Goal: Task Accomplishment & Management: Manage account settings

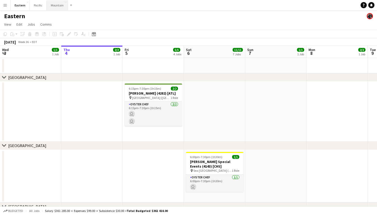
click at [60, 7] on button "Mountain Close" at bounding box center [57, 5] width 21 height 10
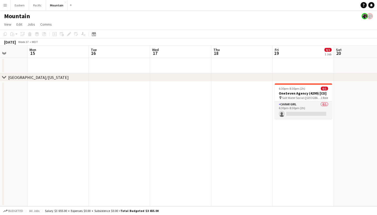
scroll to position [0, 230]
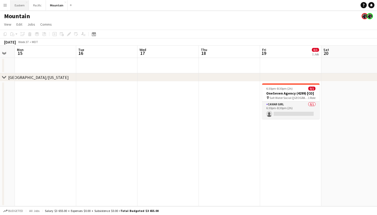
click at [21, 5] on button "Eastern Close" at bounding box center [20, 5] width 18 height 10
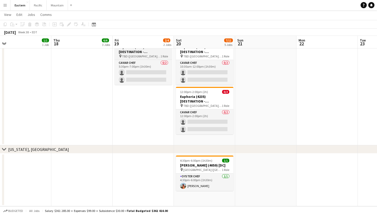
scroll to position [542, 0]
click at [55, 5] on button "Mountain Close" at bounding box center [57, 5] width 21 height 10
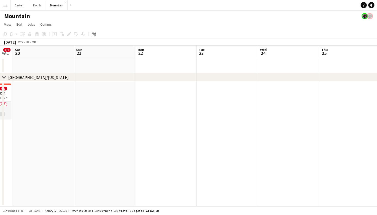
scroll to position [0, 113]
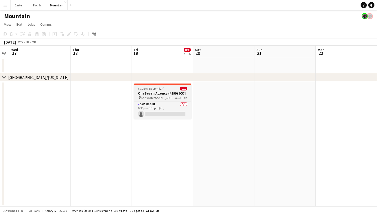
click at [169, 93] on h3 "OneSeven Agency (4299) [CO]" at bounding box center [162, 93] width 57 height 5
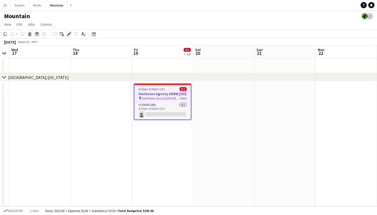
click at [68, 32] on icon "Edit" at bounding box center [69, 34] width 4 height 4
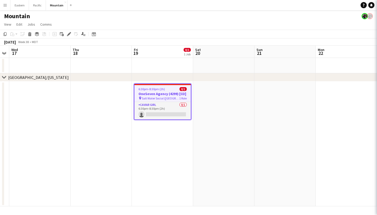
type input "**********"
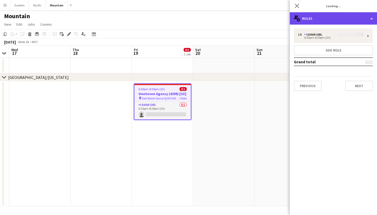
click at [317, 21] on div "multiple-users-add Roles" at bounding box center [332, 18] width 87 height 12
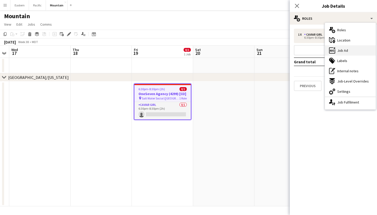
click at [340, 48] on span "Job Ad" at bounding box center [342, 50] width 11 height 5
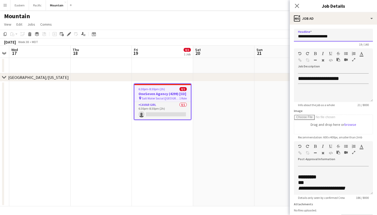
click at [315, 35] on input "**********" at bounding box center [333, 35] width 79 height 13
click at [296, 6] on icon at bounding box center [296, 5] width 5 height 5
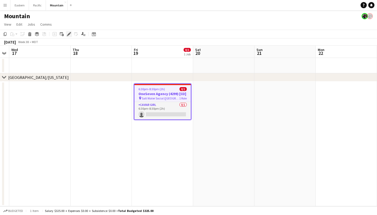
click at [69, 33] on icon "Edit" at bounding box center [69, 34] width 4 height 4
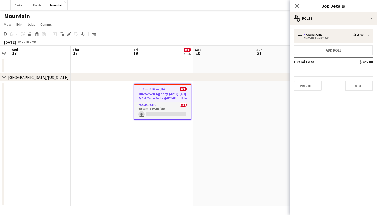
click at [328, 26] on div "1 x Caviar Girl $325.00 6:30pm-8:30pm (2h) Add role Grand total $325.00 Previou…" at bounding box center [332, 60] width 87 height 70
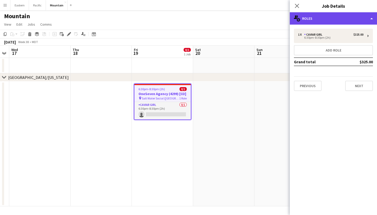
click at [331, 14] on div "multiple-users-add Roles" at bounding box center [332, 18] width 87 height 12
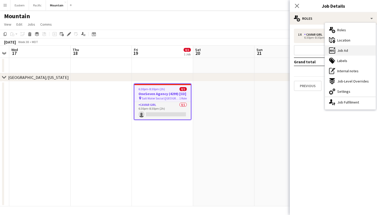
click at [341, 53] on div "ads-window Job Ad" at bounding box center [350, 50] width 51 height 10
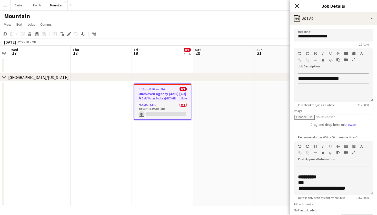
click at [297, 6] on icon at bounding box center [296, 5] width 5 height 5
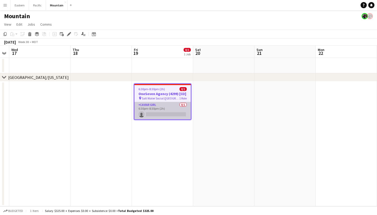
click at [176, 106] on app-card-role "Caviar Girl 0/1 6:30pm-8:30pm (2h) single-neutral-actions" at bounding box center [162, 110] width 56 height 17
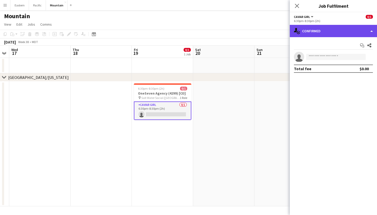
click at [351, 33] on div "single-neutral-actions-check-2 Confirmed" at bounding box center [332, 31] width 87 height 12
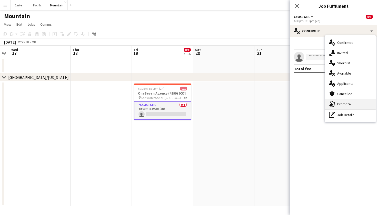
click at [343, 102] on span "Promote" at bounding box center [344, 104] width 14 height 5
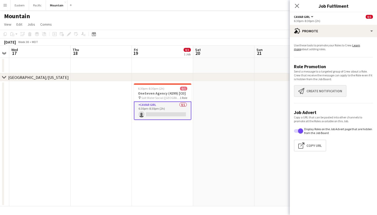
click at [314, 95] on button "Create notification Create notification" at bounding box center [320, 91] width 53 height 12
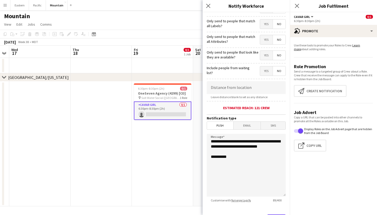
scroll to position [43, 0]
drag, startPoint x: 236, startPoint y: 151, endPoint x: 200, endPoint y: 136, distance: 39.3
click at [200, 136] on body "Menu Boards Boards Boards All jobs Status Workforce Workforce My Workforce Recr…" at bounding box center [188, 107] width 377 height 215
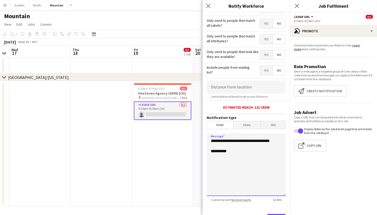
click at [271, 140] on textarea "**********" at bounding box center [245, 164] width 79 height 63
click at [235, 151] on textarea "**********" at bounding box center [245, 164] width 79 height 63
click at [238, 148] on textarea "**********" at bounding box center [245, 164] width 79 height 63
paste textarea "**********"
click at [233, 155] on textarea "**********" at bounding box center [245, 164] width 79 height 63
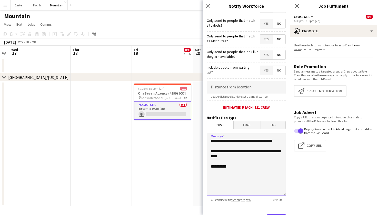
click at [271, 156] on textarea "**********" at bounding box center [245, 164] width 79 height 63
click at [266, 156] on textarea "**********" at bounding box center [245, 164] width 79 height 63
click at [259, 157] on textarea "**********" at bounding box center [245, 164] width 79 height 63
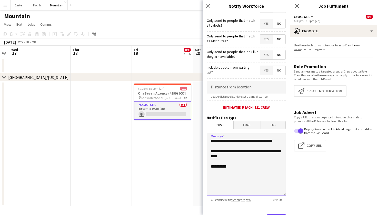
click at [260, 156] on textarea "**********" at bounding box center [245, 164] width 79 height 63
drag, startPoint x: 249, startPoint y: 161, endPoint x: 238, endPoint y: 161, distance: 10.8
click at [238, 161] on textarea "**********" at bounding box center [245, 164] width 79 height 63
click at [279, 158] on textarea "**********" at bounding box center [245, 164] width 79 height 63
click at [282, 158] on textarea "**********" at bounding box center [245, 164] width 79 height 63
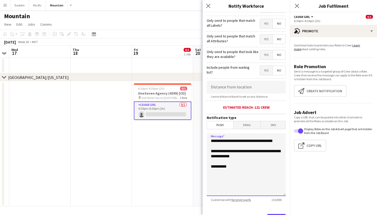
drag, startPoint x: 237, startPoint y: 161, endPoint x: 210, endPoint y: 162, distance: 26.7
click at [210, 162] on textarea "**********" at bounding box center [245, 164] width 79 height 63
click at [223, 163] on textarea "**********" at bounding box center [245, 164] width 79 height 63
paste textarea "**********"
drag, startPoint x: 247, startPoint y: 164, endPoint x: 238, endPoint y: 161, distance: 9.5
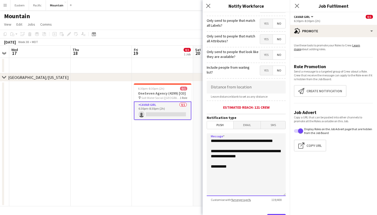
click at [238, 161] on textarea "**********" at bounding box center [245, 164] width 79 height 63
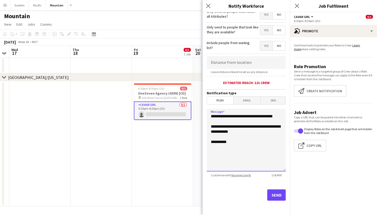
scroll to position [67, 0]
type textarea "**********"
click at [275, 192] on button "Send" at bounding box center [276, 194] width 18 height 11
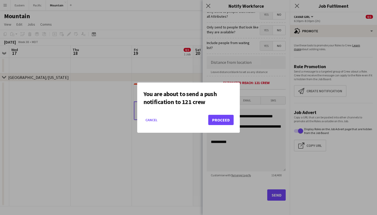
click at [219, 122] on button "Proceed" at bounding box center [220, 120] width 25 height 10
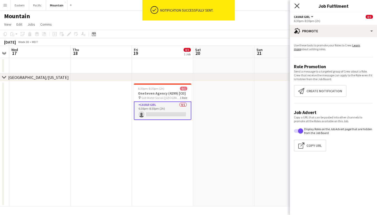
click at [295, 5] on icon "Close pop-in" at bounding box center [296, 5] width 5 height 5
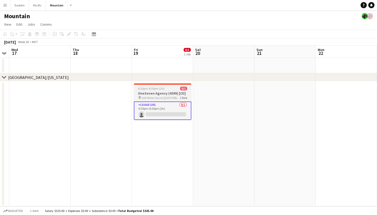
click at [163, 90] on span "6:30pm-8:30pm (2h)" at bounding box center [151, 89] width 26 height 4
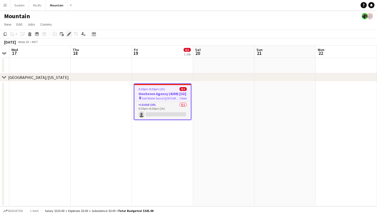
click at [70, 33] on icon at bounding box center [68, 34] width 3 height 3
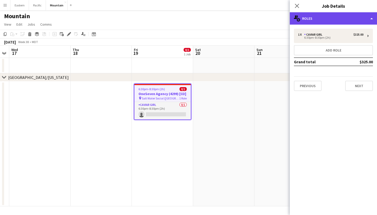
click at [340, 22] on div "multiple-users-add Roles" at bounding box center [332, 18] width 87 height 12
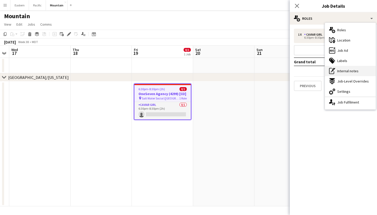
click at [343, 72] on span "Internal notes" at bounding box center [347, 71] width 21 height 5
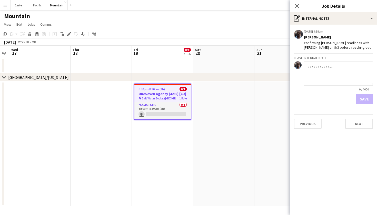
click at [318, 70] on textarea at bounding box center [337, 73] width 69 height 24
type textarea "**********"
click at [366, 100] on button "Save" at bounding box center [364, 99] width 17 height 10
click at [296, 7] on icon "Close pop-in" at bounding box center [296, 5] width 5 height 5
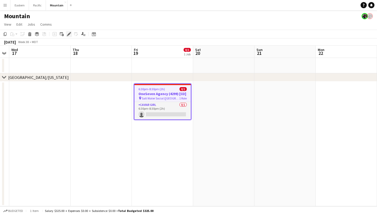
click at [70, 33] on icon at bounding box center [70, 32] width 1 height 1
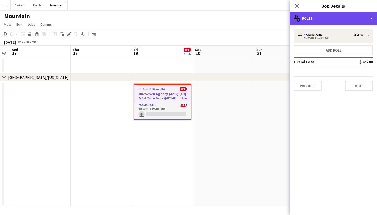
click at [360, 17] on div "multiple-users-add Roles" at bounding box center [332, 18] width 87 height 12
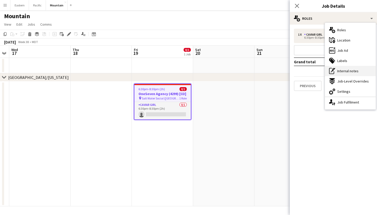
click at [342, 71] on span "Internal notes" at bounding box center [347, 71] width 21 height 5
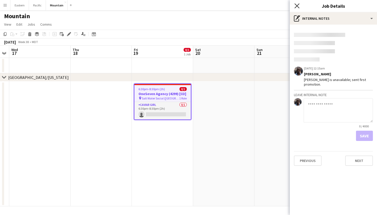
click at [298, 4] on icon at bounding box center [296, 5] width 5 height 5
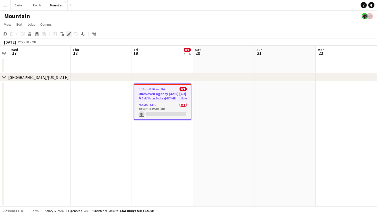
click at [68, 32] on icon "Edit" at bounding box center [69, 34] width 4 height 4
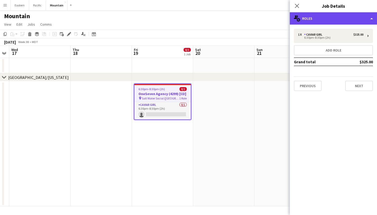
click at [346, 19] on div "multiple-users-add Roles" at bounding box center [332, 18] width 87 height 12
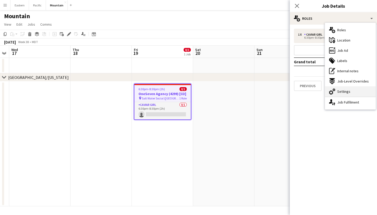
click at [347, 90] on span "Settings" at bounding box center [343, 91] width 13 height 5
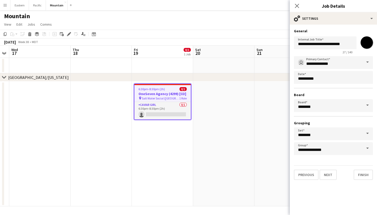
click at [366, 35] on div "**********" at bounding box center [333, 44] width 79 height 20
click at [367, 44] on input "*******" at bounding box center [366, 42] width 18 height 18
type input "*******"
click at [294, 6] on app-icon "Close pop-in" at bounding box center [296, 5] width 7 height 7
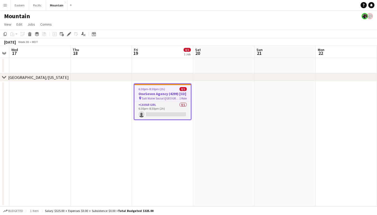
click at [221, 105] on app-date-cell at bounding box center [223, 143] width 61 height 125
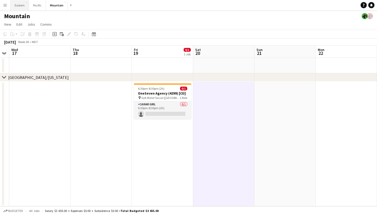
click at [20, 4] on button "Eastern Close" at bounding box center [20, 5] width 18 height 10
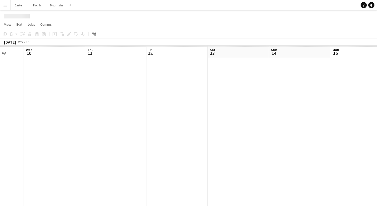
scroll to position [0, 160]
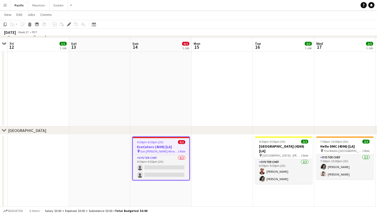
scroll to position [47, 0]
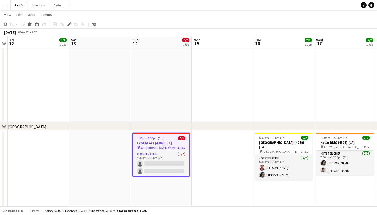
click at [155, 140] on app-job-card "4:30pm-6:30pm (2h) 0/2 EcoCaters (4309) [LA] pin San Pasqual Winery (La Mesa, C…" at bounding box center [160, 155] width 57 height 44
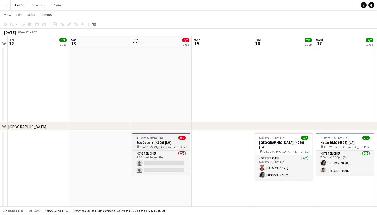
click at [179, 140] on app-job-card "4:30pm-6:30pm (2h) 0/2 EcoCaters (4309) [LA] pin San Pasqual Winery (La Mesa, C…" at bounding box center [160, 154] width 57 height 43
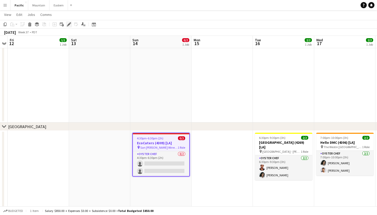
click at [68, 23] on icon "Edit" at bounding box center [69, 24] width 4 height 4
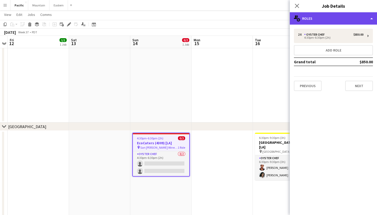
click at [328, 17] on div "multiple-users-add Roles" at bounding box center [332, 18] width 87 height 12
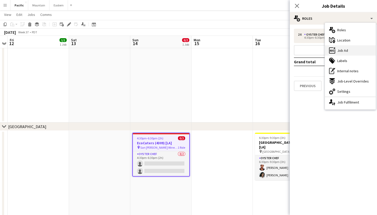
click at [351, 53] on div "ads-window Job Ad" at bounding box center [350, 50] width 51 height 10
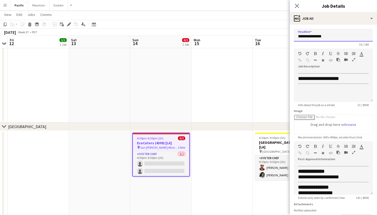
click at [328, 38] on input "**********" at bounding box center [333, 35] width 79 height 13
click at [178, 139] on span "0/2" at bounding box center [181, 138] width 7 height 4
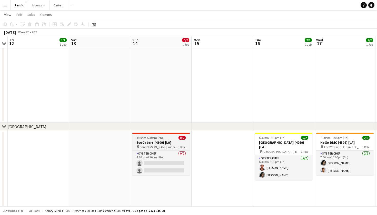
click at [178, 139] on div "4:30pm-6:30pm (2h) 0/2" at bounding box center [160, 138] width 57 height 4
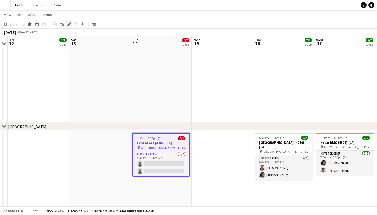
click at [68, 24] on icon "Edit" at bounding box center [69, 24] width 4 height 4
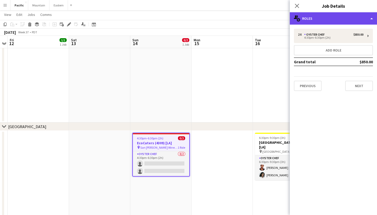
click at [348, 24] on div "multiple-users-add Roles" at bounding box center [332, 18] width 87 height 12
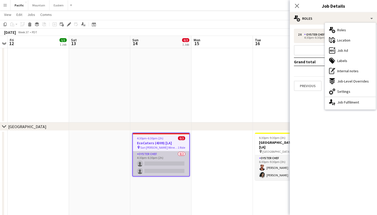
click at [158, 170] on app-card-role "Oyster Chef 0/2 4:30pm-6:30pm (2h) single-neutral-actions single-neutral-actions" at bounding box center [161, 163] width 56 height 25
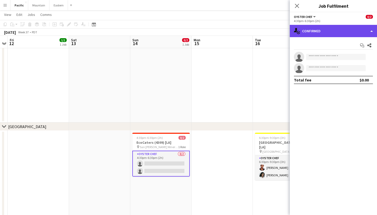
click at [351, 30] on div "single-neutral-actions-check-2 Confirmed" at bounding box center [332, 31] width 87 height 12
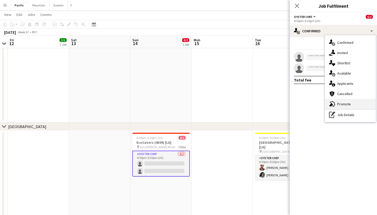
click at [348, 103] on span "Promote" at bounding box center [344, 104] width 14 height 5
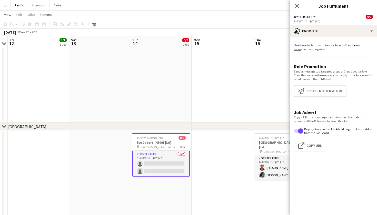
click at [315, 99] on app-promote-tab "Use these tools to promote your Roles to Crew. Learn more about adding roles. R…" at bounding box center [332, 98] width 87 height 114
click at [322, 91] on button "Create notification Create notification" at bounding box center [320, 91] width 53 height 12
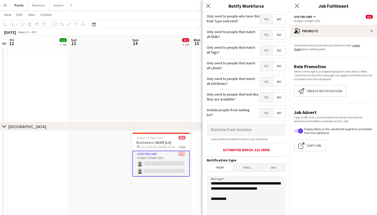
click at [266, 53] on span "Yes" at bounding box center [266, 50] width 13 height 9
drag, startPoint x: 241, startPoint y: 192, endPoint x: 195, endPoint y: 179, distance: 47.4
paste textarea "**********"
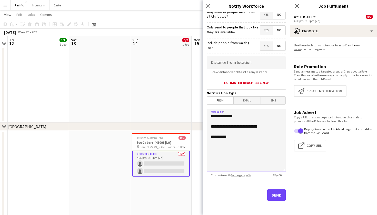
scroll to position [67, 0]
type textarea "**********"
click at [279, 193] on button "Send" at bounding box center [276, 194] width 18 height 11
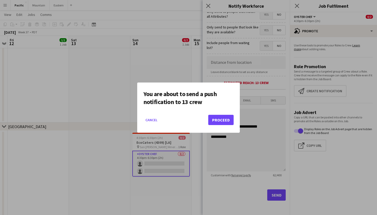
click at [221, 120] on button "Proceed" at bounding box center [220, 120] width 25 height 10
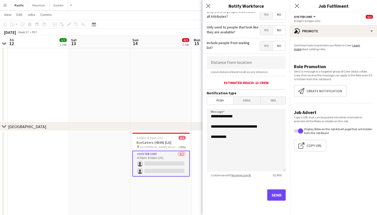
scroll to position [47, 0]
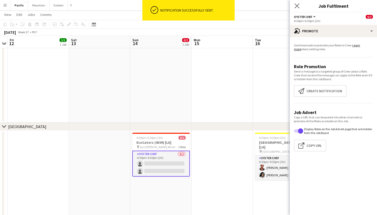
click at [294, 4] on app-icon "Close pop-in" at bounding box center [296, 5] width 7 height 7
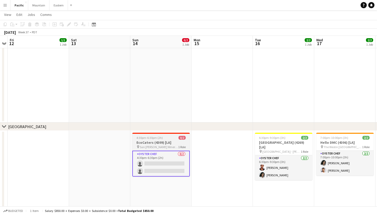
click at [169, 141] on h3 "EcoCaters (4309) [LA]" at bounding box center [160, 142] width 57 height 5
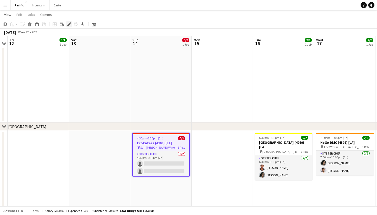
click at [71, 24] on icon "Edit" at bounding box center [69, 24] width 4 height 4
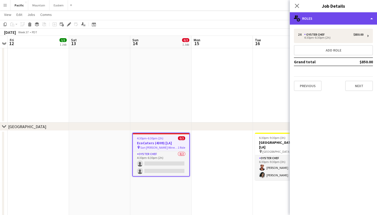
click at [355, 16] on div "multiple-users-add Roles" at bounding box center [332, 18] width 87 height 12
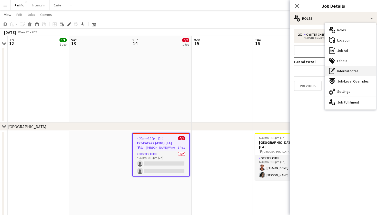
click at [348, 74] on div "pen-write Internal notes" at bounding box center [350, 71] width 51 height 10
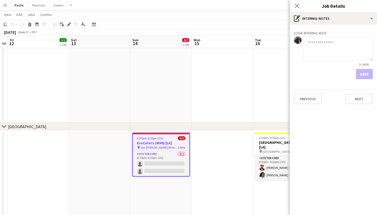
click at [336, 49] on textarea at bounding box center [337, 48] width 69 height 24
type textarea "**********"
click at [370, 72] on button "Save" at bounding box center [364, 74] width 17 height 10
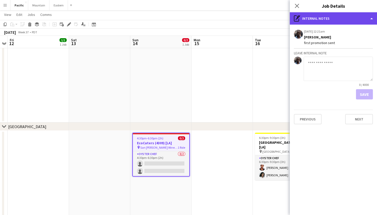
click at [327, 20] on div "pen-write Internal notes" at bounding box center [332, 18] width 87 height 12
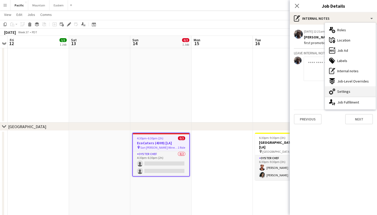
click at [343, 90] on span "Settings" at bounding box center [343, 91] width 13 height 5
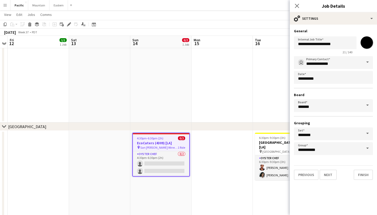
click at [362, 46] on input "*******" at bounding box center [366, 42] width 18 height 18
type input "*******"
click at [297, 2] on app-icon "Close pop-in" at bounding box center [296, 5] width 7 height 7
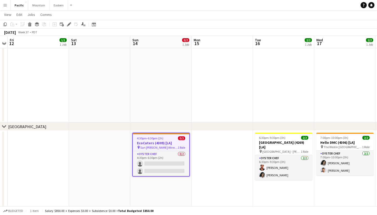
click at [241, 130] on div "chevron-right Los Angeles" at bounding box center [188, 126] width 377 height 8
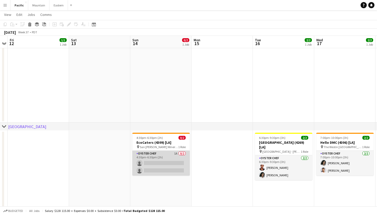
click at [180, 157] on app-card-role "Oyster Chef 1A 0/2 4:30pm-6:30pm (2h) single-neutral-actions single-neutral-act…" at bounding box center [160, 163] width 57 height 25
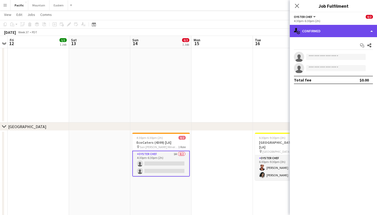
click at [342, 33] on div "single-neutral-actions-check-2 Confirmed" at bounding box center [332, 31] width 87 height 12
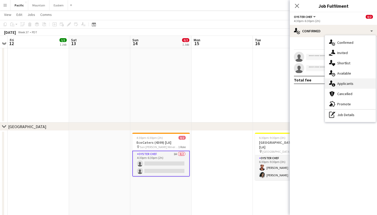
click at [347, 84] on span "Applicants" at bounding box center [345, 83] width 16 height 5
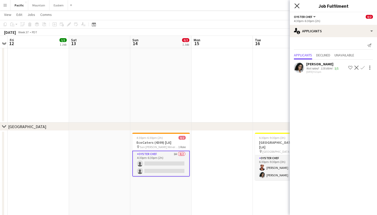
click at [296, 7] on icon at bounding box center [296, 5] width 5 height 5
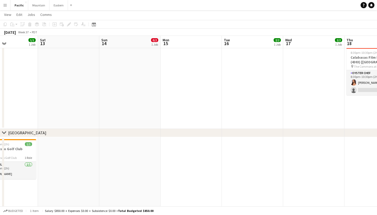
scroll to position [0, 212]
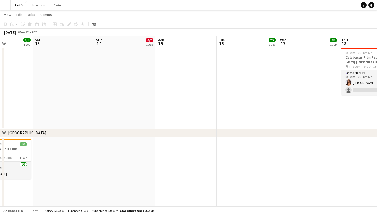
click at [4, 8] on button "Menu" at bounding box center [5, 5] width 10 height 10
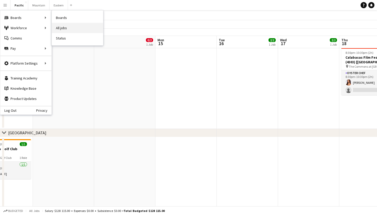
click at [57, 24] on link "All jobs" at bounding box center [77, 28] width 51 height 10
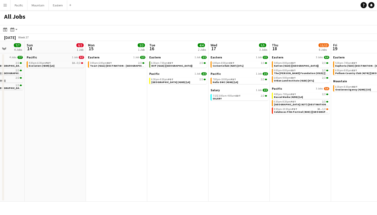
scroll to position [0, 233]
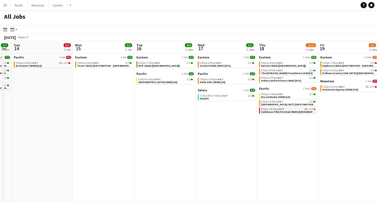
click at [297, 109] on div "8:30pm-10:30pm PDT 3A • 1/2" at bounding box center [288, 109] width 54 height 3
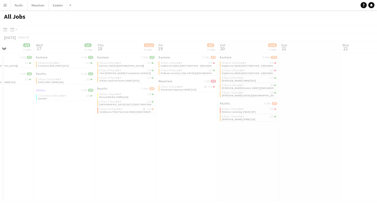
scroll to position [0, 0]
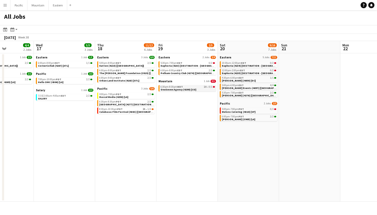
click at [201, 88] on link "6:30pm-8:30pm MDT 1A • 0/1 OneSeven Agency (4299) [CO]" at bounding box center [187, 88] width 54 height 6
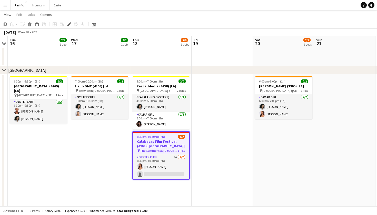
scroll to position [119, 0]
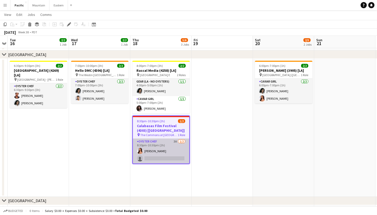
click at [171, 148] on app-card-role "Oyster Chef 3A [DATE] 8:30pm-10:30pm (2h) [PERSON_NAME] single-neutral-actions" at bounding box center [161, 151] width 56 height 25
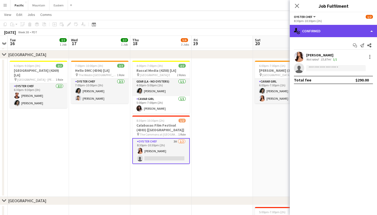
click at [355, 33] on div "single-neutral-actions-check-2 Confirmed" at bounding box center [332, 31] width 87 height 12
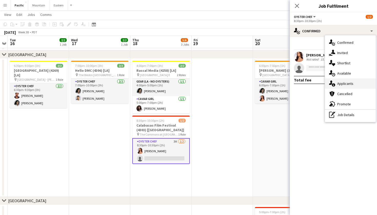
click at [354, 84] on div "single-neutral-actions-information Applicants" at bounding box center [350, 83] width 51 height 10
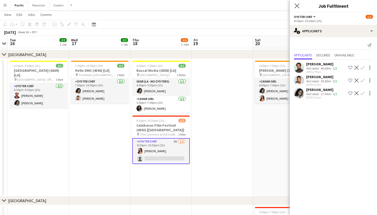
click at [297, 3] on app-icon "Close pop-in" at bounding box center [296, 5] width 7 height 7
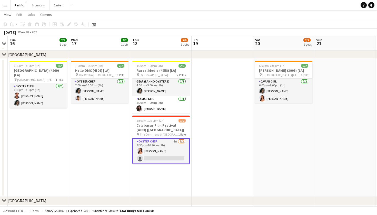
click at [168, 142] on app-card-role "Oyster Chef 3A 1/2 8:30pm-10:30pm (2h) Kirra Santos single-neutral-actions" at bounding box center [160, 151] width 57 height 26
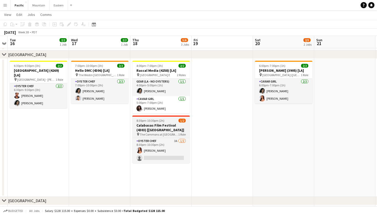
click at [172, 126] on h3 "Calabasas Film Festival (4303) [[GEOGRAPHIC_DATA]]" at bounding box center [160, 127] width 57 height 9
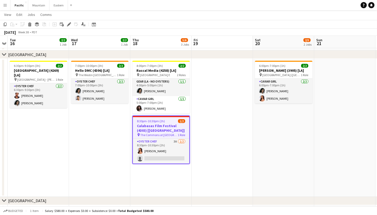
click at [67, 21] on app-toolbar "Copy Paste Paste Command V Paste with crew Command Shift V Paste linked Job [GE…" at bounding box center [188, 24] width 377 height 9
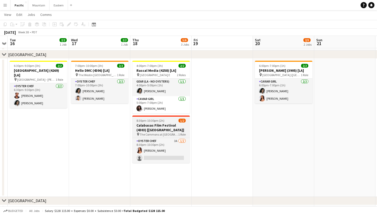
click at [151, 125] on h3 "Calabasas Film Festival (4303) [[GEOGRAPHIC_DATA]]" at bounding box center [160, 127] width 57 height 9
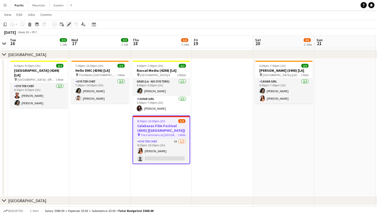
click at [69, 24] on icon at bounding box center [68, 24] width 3 height 3
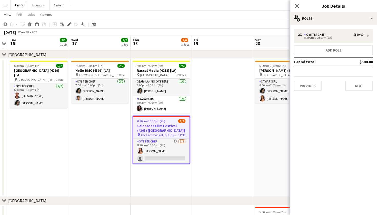
click at [359, 28] on div "2 x Oyster Chef $580.00 8:30pm-10:30pm (2h) Add role Grand total $580.00 Previo…" at bounding box center [332, 60] width 87 height 70
click at [360, 25] on div "2 x Oyster Chef $580.00 8:30pm-10:30pm (2h) Add role Grand total $580.00 Previo…" at bounding box center [332, 60] width 87 height 70
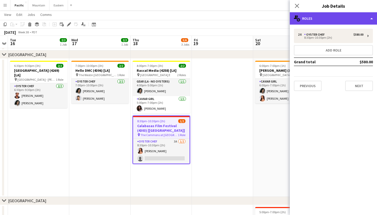
click at [367, 18] on div "multiple-users-add Roles" at bounding box center [332, 18] width 87 height 12
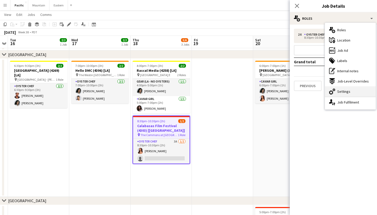
click at [351, 89] on div "cog-double-3 Settings" at bounding box center [350, 91] width 51 height 10
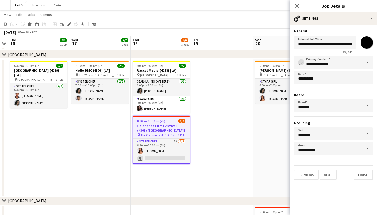
click at [365, 45] on input "*******" at bounding box center [366, 42] width 18 height 18
type input "*******"
click at [298, 7] on icon at bounding box center [296, 5] width 5 height 5
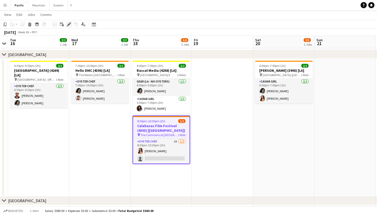
click at [69, 23] on icon "Edit" at bounding box center [69, 24] width 4 height 4
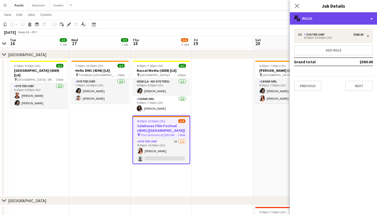
click at [339, 17] on div "multiple-users-add Roles" at bounding box center [332, 18] width 87 height 12
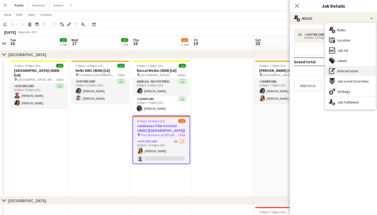
click at [345, 73] on div "pen-write Internal notes" at bounding box center [350, 71] width 51 height 10
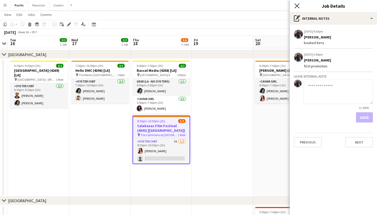
click at [297, 4] on icon "Close pop-in" at bounding box center [296, 5] width 5 height 5
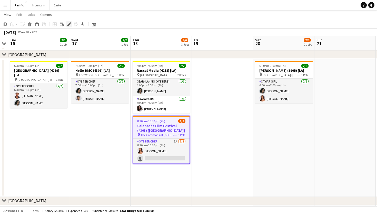
click at [69, 22] on div "Edit" at bounding box center [69, 24] width 6 height 6
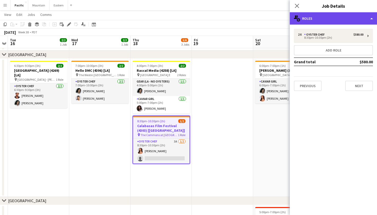
click at [329, 19] on div "multiple-users-add Roles" at bounding box center [332, 18] width 87 height 12
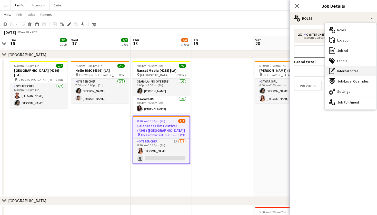
click at [346, 72] on span "Internal notes" at bounding box center [347, 71] width 21 height 5
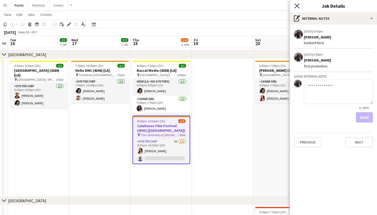
click at [296, 5] on icon "Close pop-in" at bounding box center [296, 5] width 5 height 5
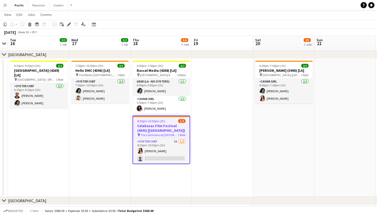
click at [172, 121] on div "8:30pm-10:30pm (2h) 1/2" at bounding box center [161, 121] width 56 height 4
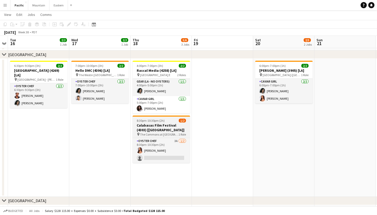
click at [170, 121] on div "8:30pm-10:30pm (2h) 1/2" at bounding box center [160, 121] width 57 height 4
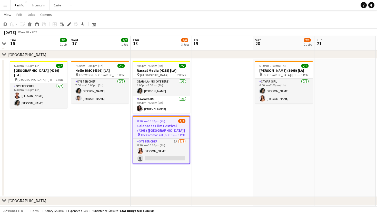
click at [69, 28] on app-toolbar "Copy Paste Paste Command V Paste with crew Command Shift V Paste linked Job Del…" at bounding box center [188, 24] width 377 height 9
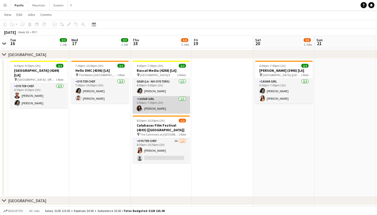
click at [140, 113] on app-card-role "Caviar Girl 1/1 5:00pm-7:00pm (2h) Claire Rice" at bounding box center [160, 104] width 57 height 17
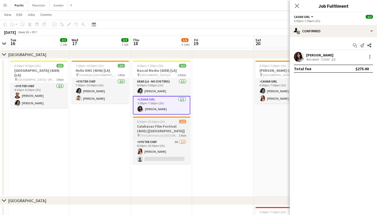
click at [147, 130] on h3 "Calabasas Film Festival (4303) [LA]" at bounding box center [161, 128] width 57 height 9
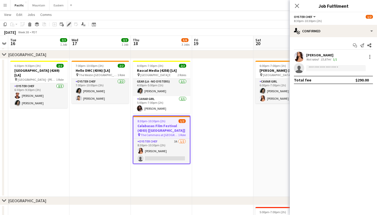
click at [71, 25] on icon "Edit" at bounding box center [69, 24] width 4 height 4
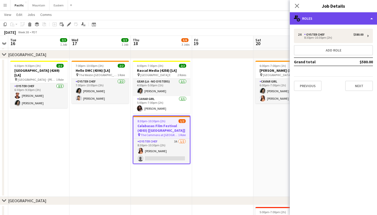
click at [334, 14] on div "multiple-users-add Roles" at bounding box center [332, 18] width 87 height 12
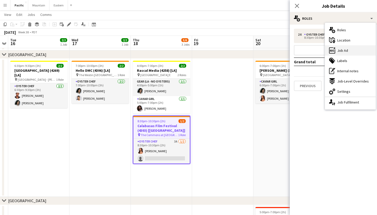
click at [341, 51] on span "Job Ad" at bounding box center [342, 50] width 11 height 5
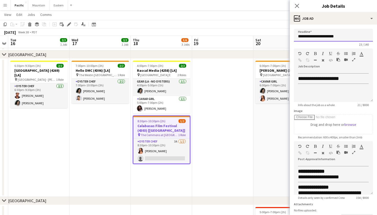
click at [311, 34] on input "**********" at bounding box center [333, 35] width 79 height 13
click at [178, 138] on app-job-card "8:30pm-10:30pm (2h) 1/2 Calabasas Film Festival (4303) [LA] pin The Commons at …" at bounding box center [161, 140] width 57 height 48
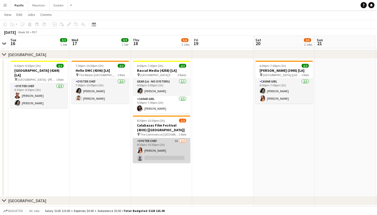
click at [176, 152] on app-card-role "Oyster Chef 3A 1/2 8:30pm-10:30pm (2h) Kirra Santos single-neutral-actions" at bounding box center [161, 150] width 57 height 25
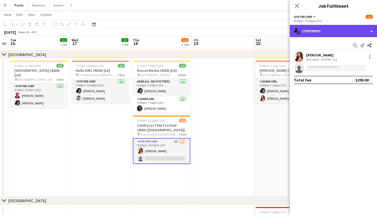
click at [302, 33] on div "single-neutral-actions-check-2 Confirmed" at bounding box center [332, 31] width 87 height 12
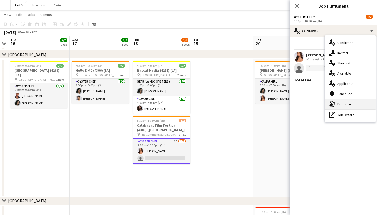
click at [348, 101] on div "advertising-megaphone Promote" at bounding box center [350, 104] width 51 height 10
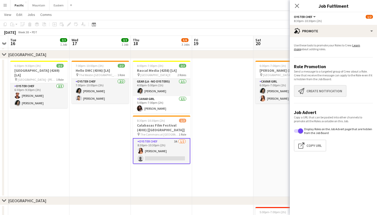
click at [325, 95] on button "Create notification Create notification" at bounding box center [320, 91] width 53 height 12
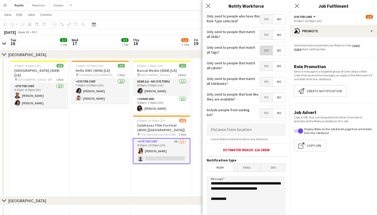
click at [262, 53] on span "Yes" at bounding box center [266, 50] width 13 height 9
click at [237, 197] on textarea "**********" at bounding box center [245, 207] width 79 height 63
drag, startPoint x: 237, startPoint y: 193, endPoint x: 201, endPoint y: 176, distance: 40.1
click at [201, 176] on body "Menu Boards Boards Boards All jobs Status Workforce Workforce My Workforce Recr…" at bounding box center [188, 186] width 377 height 610
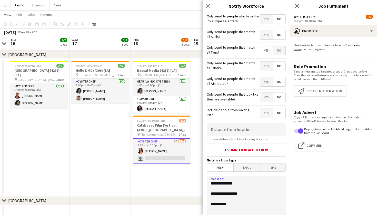
paste textarea "**********"
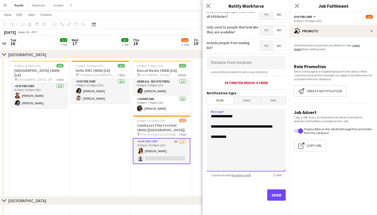
scroll to position [67, 0]
type textarea "**********"
click at [276, 200] on button "Send" at bounding box center [276, 194] width 18 height 11
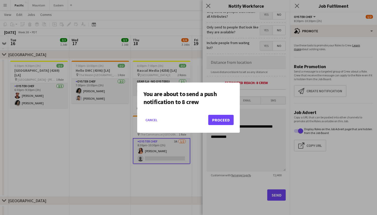
click at [216, 122] on button "Proceed" at bounding box center [220, 120] width 25 height 10
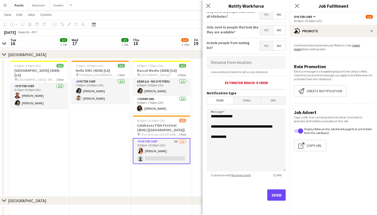
scroll to position [119, 0]
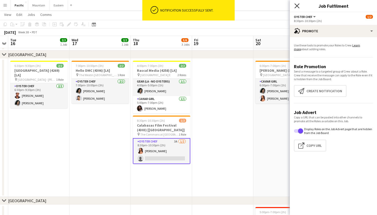
click at [294, 6] on app-icon "Close pop-in" at bounding box center [296, 5] width 7 height 7
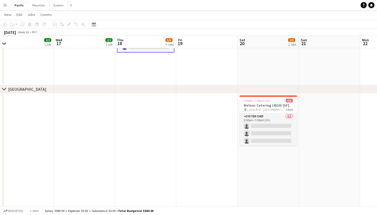
scroll to position [0, 193]
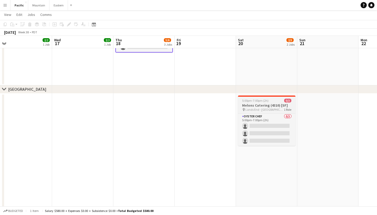
click at [260, 107] on h3 "Melons Catering (4310) [SF]" at bounding box center [266, 105] width 57 height 5
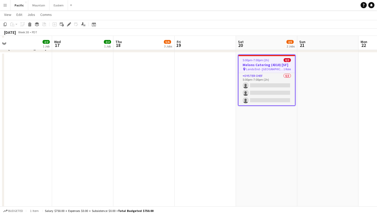
scroll to position [274, 0]
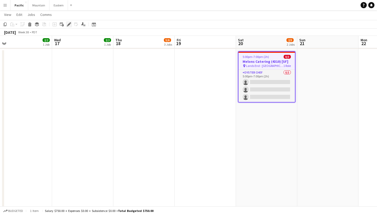
click at [69, 23] on icon "Edit" at bounding box center [69, 24] width 4 height 4
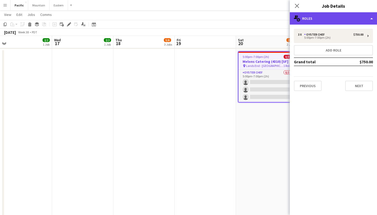
click at [351, 17] on div "multiple-users-add Roles" at bounding box center [332, 18] width 87 height 12
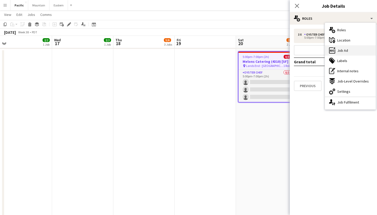
click at [341, 51] on span "Job Ad" at bounding box center [342, 50] width 11 height 5
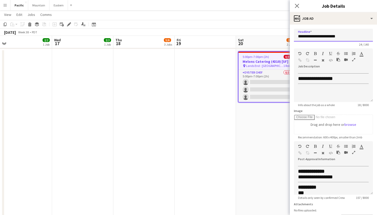
click at [334, 33] on input "**********" at bounding box center [333, 35] width 79 height 13
click at [296, 3] on div "Close pop-in" at bounding box center [296, 6] width 14 height 12
click at [297, 8] on app-icon "Close pop-in" at bounding box center [296, 5] width 7 height 7
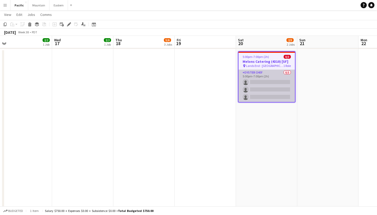
scroll to position [0, 193]
click at [269, 92] on app-card-role "Oyster Chef 0/3 5:00pm-7:00pm (2h) single-neutral-actions single-neutral-action…" at bounding box center [266, 86] width 56 height 32
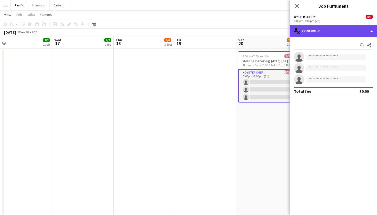
click at [312, 29] on div "single-neutral-actions-check-2 Confirmed" at bounding box center [332, 31] width 87 height 12
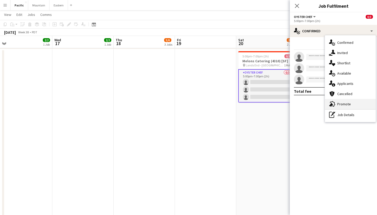
click at [347, 106] on div "advertising-megaphone Promote" at bounding box center [350, 104] width 51 height 10
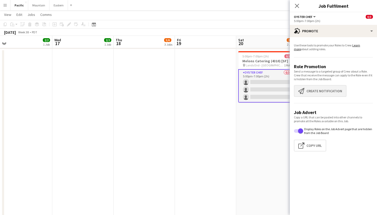
click at [320, 94] on button "Create notification Create notification" at bounding box center [320, 91] width 53 height 12
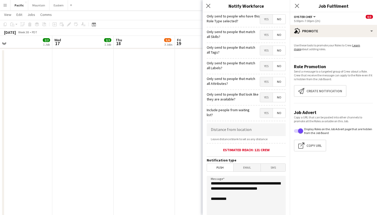
click at [262, 53] on span "Yes" at bounding box center [266, 50] width 13 height 9
drag, startPoint x: 241, startPoint y: 194, endPoint x: 205, endPoint y: 180, distance: 38.3
click at [205, 180] on form "**********" at bounding box center [245, 147] width 87 height 270
type textarea "**********"
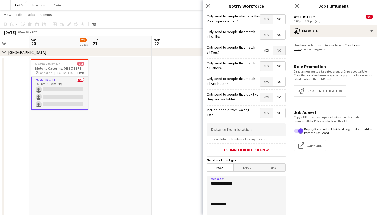
scroll to position [0, 155]
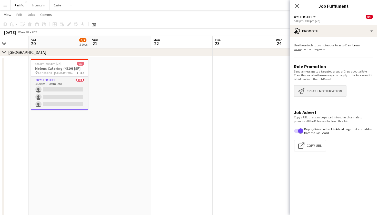
click at [330, 93] on button "Create notification Create notification" at bounding box center [320, 91] width 53 height 12
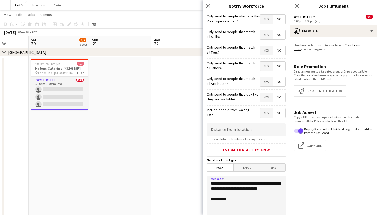
drag, startPoint x: 237, startPoint y: 194, endPoint x: 190, endPoint y: 187, distance: 47.6
click at [190, 187] on body "Menu Boards Boards Boards All jobs Status Workforce Workforce My Workforce Recr…" at bounding box center [188, 38] width 377 height 610
drag, startPoint x: 274, startPoint y: 184, endPoint x: 204, endPoint y: 184, distance: 69.9
click at [204, 184] on form "**********" at bounding box center [245, 147] width 87 height 270
paste textarea "**********"
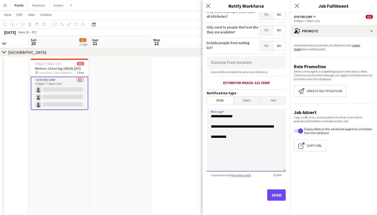
scroll to position [67, 0]
type textarea "**********"
click at [276, 193] on button "Send" at bounding box center [276, 194] width 18 height 11
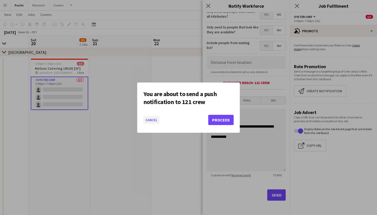
click at [153, 119] on button "Cancel" at bounding box center [151, 120] width 16 height 8
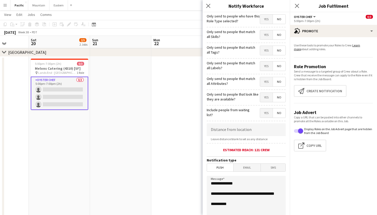
click at [268, 50] on span "Yes" at bounding box center [266, 50] width 13 height 9
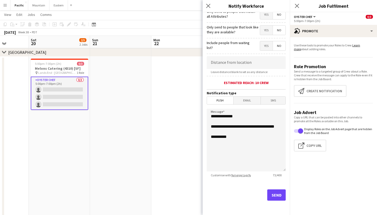
scroll to position [67, 0]
click at [276, 191] on button "Send" at bounding box center [276, 194] width 18 height 11
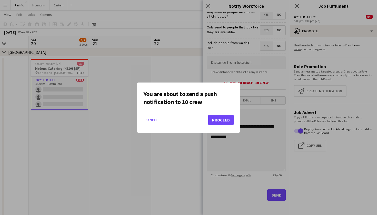
click at [223, 122] on button "Proceed" at bounding box center [220, 120] width 25 height 10
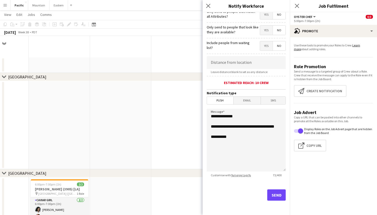
scroll to position [267, 0]
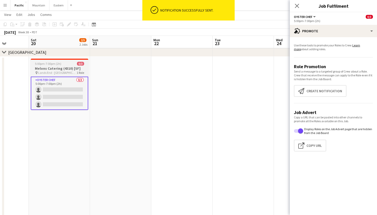
click at [69, 67] on h3 "Melons Catering (4310) [SF]" at bounding box center [59, 68] width 57 height 5
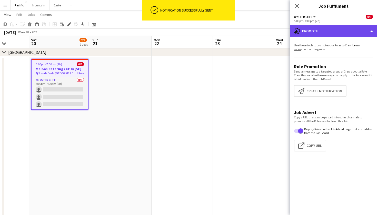
click at [308, 29] on div "advertising-megaphone Promote" at bounding box center [332, 31] width 87 height 12
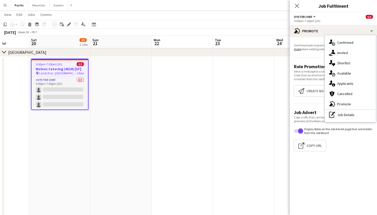
click at [77, 64] on span "0/3" at bounding box center [80, 64] width 7 height 4
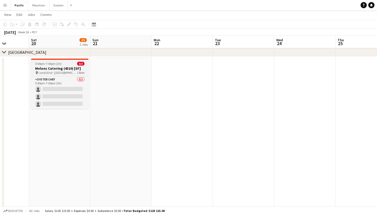
click at [60, 70] on h3 "Melons Catering (4310) [SF]" at bounding box center [59, 68] width 57 height 5
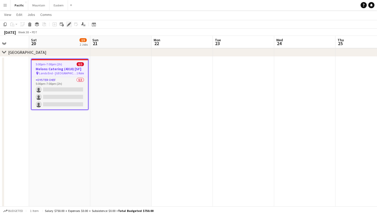
click at [69, 24] on icon at bounding box center [68, 24] width 3 height 3
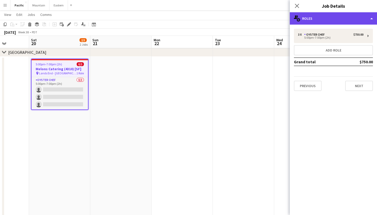
click at [332, 15] on div "multiple-users-add Roles" at bounding box center [332, 18] width 87 height 12
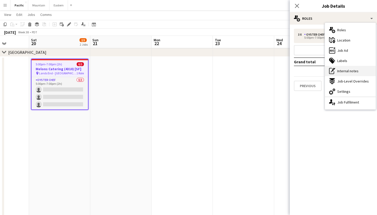
click at [352, 72] on span "Internal notes" at bounding box center [347, 71] width 21 height 5
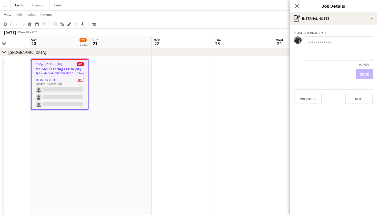
click at [335, 51] on textarea at bounding box center [337, 48] width 69 height 24
type textarea "**********"
click at [359, 71] on button "Save" at bounding box center [364, 74] width 17 height 10
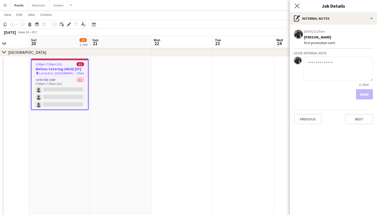
click at [298, 8] on icon "Close pop-in" at bounding box center [296, 5] width 5 height 5
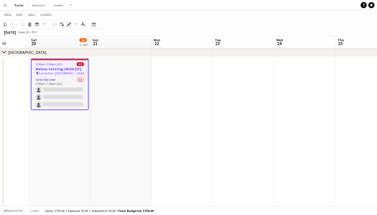
click at [67, 26] on div "Edit" at bounding box center [69, 24] width 6 height 6
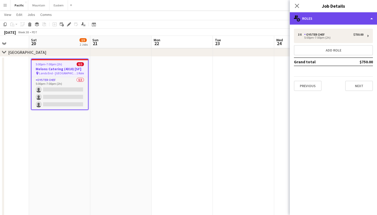
click at [318, 21] on div "multiple-users-add Roles" at bounding box center [332, 18] width 87 height 12
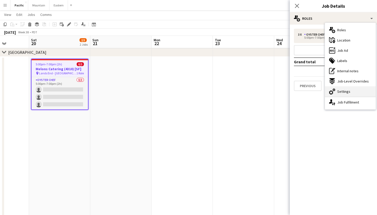
click at [342, 93] on span "Settings" at bounding box center [343, 91] width 13 height 5
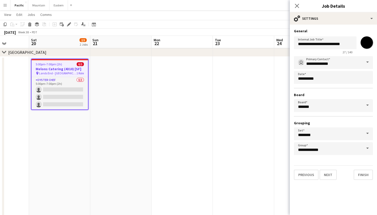
click at [367, 44] on input "*******" at bounding box center [366, 42] width 18 height 18
type input "*******"
click at [369, 41] on input "*******" at bounding box center [366, 42] width 18 height 18
click at [296, 2] on div "Close pop-in" at bounding box center [296, 6] width 14 height 12
click at [296, 8] on icon "Close pop-in" at bounding box center [296, 5] width 5 height 5
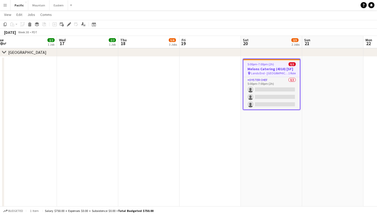
scroll to position [0, 124]
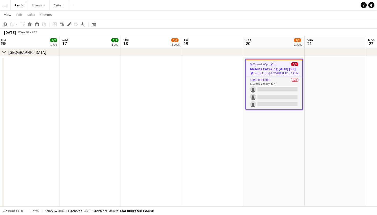
click at [6, 4] on app-icon "Menu" at bounding box center [5, 5] width 4 height 4
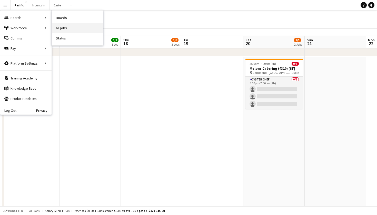
click at [69, 26] on link "All jobs" at bounding box center [77, 28] width 51 height 10
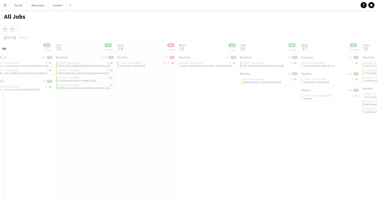
scroll to position [0, 140]
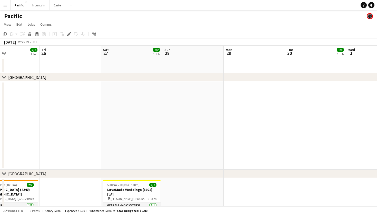
scroll to position [0, 161]
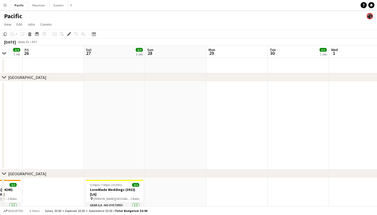
click at [3, 2] on button "Menu" at bounding box center [5, 5] width 10 height 10
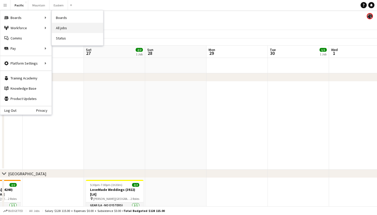
click at [69, 24] on link "All jobs" at bounding box center [77, 28] width 51 height 10
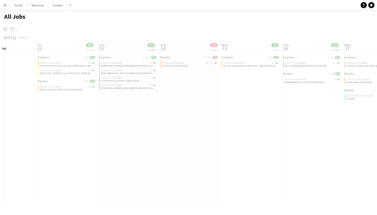
scroll to position [0, 149]
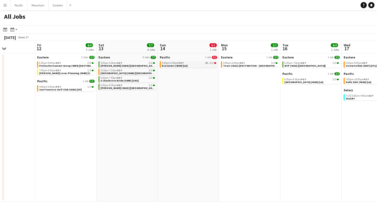
click at [206, 63] on span "2A" at bounding box center [206, 63] width 3 height 3
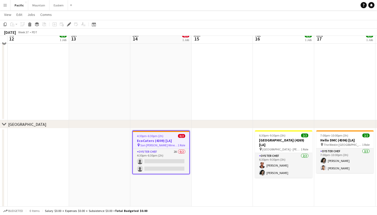
scroll to position [49, 0]
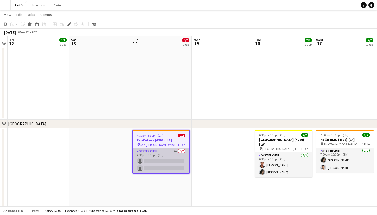
click at [174, 165] on app-card-role "Oyster Chef 2A 0/2 4:30pm-6:30pm (2h) single-neutral-actions single-neutral-act…" at bounding box center [161, 160] width 56 height 25
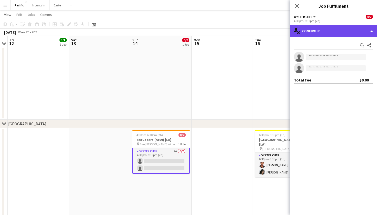
click at [349, 32] on div "single-neutral-actions-check-2 Confirmed" at bounding box center [332, 31] width 87 height 12
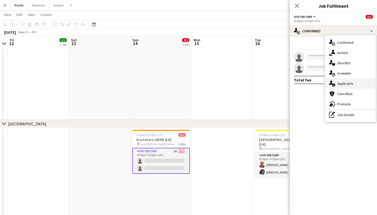
click at [348, 87] on div "single-neutral-actions-information Applicants" at bounding box center [350, 83] width 51 height 10
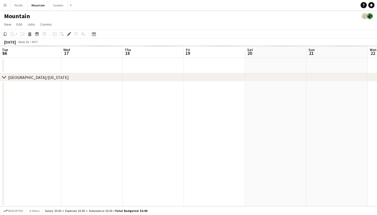
scroll to position [0, 176]
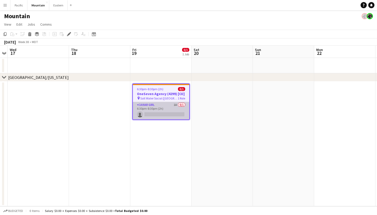
click at [176, 110] on app-card-role "Caviar Girl 1A 0/1 6:30pm-8:30pm (2h) single-neutral-actions" at bounding box center [161, 110] width 56 height 17
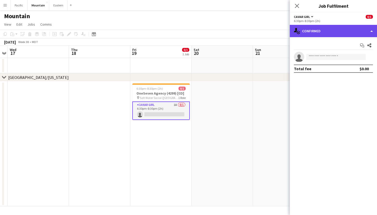
click at [342, 34] on div "single-neutral-actions-check-2 Confirmed" at bounding box center [332, 31] width 87 height 12
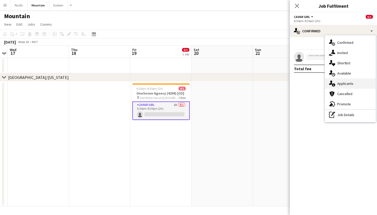
click at [349, 84] on span "Applicants" at bounding box center [345, 83] width 16 height 5
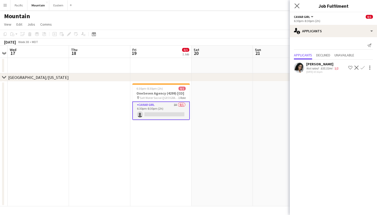
click at [298, 9] on app-icon "Close pop-in" at bounding box center [296, 5] width 7 height 7
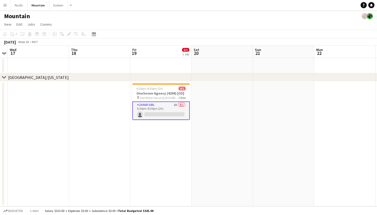
scroll to position [0, 0]
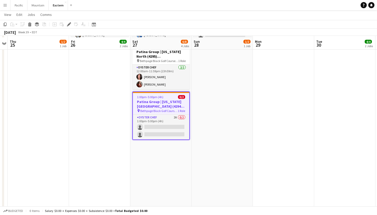
scroll to position [270, 0]
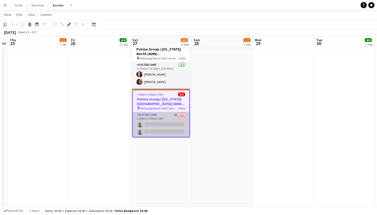
click at [168, 116] on app-card-role "Oyster Chef 2A 0/2 1:00pm-5:00pm (4h) single-neutral-actions single-neutral-act…" at bounding box center [161, 124] width 56 height 25
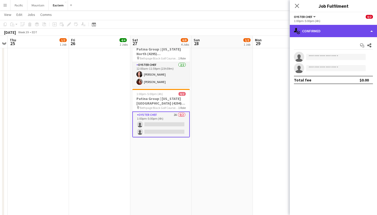
click at [312, 36] on div "single-neutral-actions-check-2 Confirmed" at bounding box center [332, 31] width 87 height 12
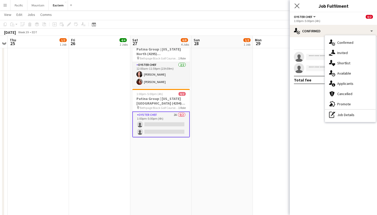
click at [297, 9] on app-icon "Close pop-in" at bounding box center [296, 5] width 7 height 7
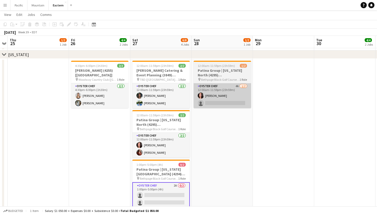
scroll to position [0, 176]
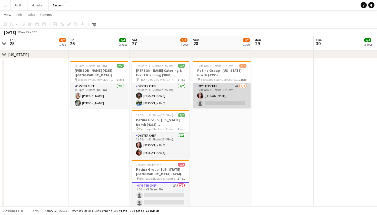
click at [239, 89] on app-card-role "Oyster Chef 4A [DATE] 12:00am-11:59pm (23h59m) [PERSON_NAME] single-neutral-act…" at bounding box center [221, 95] width 57 height 25
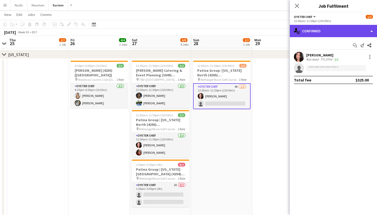
click at [346, 27] on div "single-neutral-actions-check-2 Confirmed" at bounding box center [332, 31] width 87 height 12
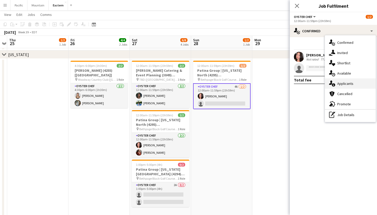
click at [348, 84] on span "Applicants" at bounding box center [345, 83] width 16 height 5
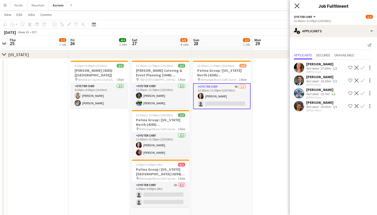
click at [297, 7] on icon "Close pop-in" at bounding box center [296, 5] width 5 height 5
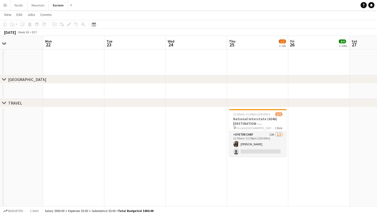
scroll to position [479, 0]
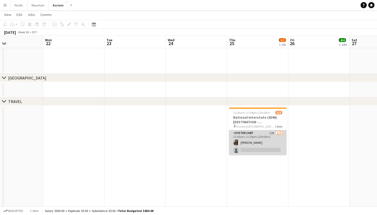
click at [263, 144] on app-card-role "Oyster Chef 12A 1/2 12:00am-11:59pm (23h59m) Eileen Saa single-neutral-actions" at bounding box center [257, 142] width 57 height 25
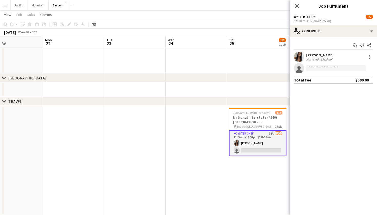
click at [332, 24] on app-options-switcher "Oyster Chef All roles Oyster Chef 1/2 12:00am-11:59pm (23h59m)" at bounding box center [332, 18] width 87 height 13
click at [332, 40] on div "Start chat Send notification Share Eileen Saa Not rated 186.54mi single-neutral…" at bounding box center [332, 62] width 87 height 51
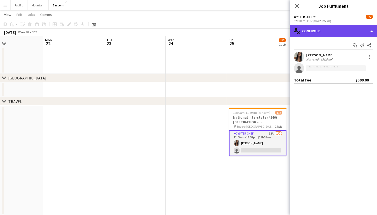
click at [339, 31] on div "single-neutral-actions-check-2 Confirmed" at bounding box center [332, 31] width 87 height 12
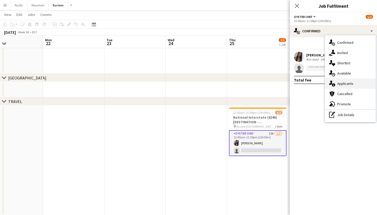
click at [350, 84] on span "Applicants" at bounding box center [345, 83] width 16 height 5
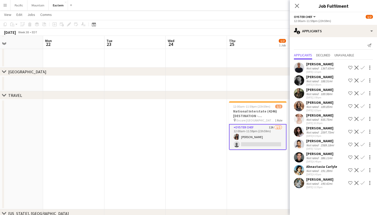
scroll to position [486, 0]
click at [297, 6] on icon "Close pop-in" at bounding box center [296, 5] width 5 height 5
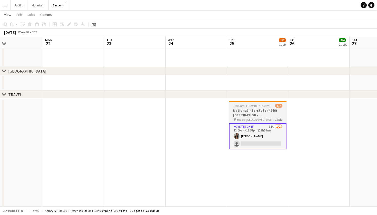
click at [275, 113] on h3 "National Interstate (4246) [DESTINATION - [GEOGRAPHIC_DATA], [GEOGRAPHIC_DATA]]" at bounding box center [257, 112] width 57 height 9
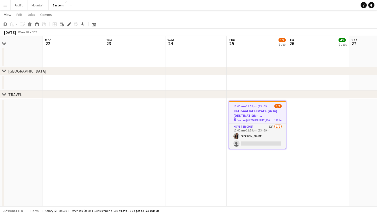
click at [70, 21] on app-toolbar "Copy Paste Paste Command V Paste with crew Command Shift V Paste linked Job Del…" at bounding box center [188, 24] width 377 height 9
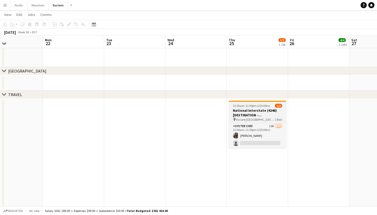
click at [244, 110] on h3 "National Interstate (4246) [DESTINATION - [GEOGRAPHIC_DATA], [GEOGRAPHIC_DATA]]" at bounding box center [256, 112] width 57 height 9
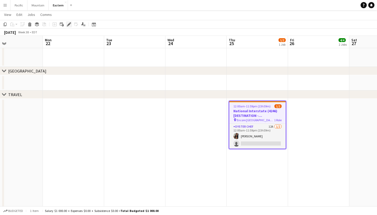
click at [71, 24] on div "Edit" at bounding box center [69, 24] width 6 height 6
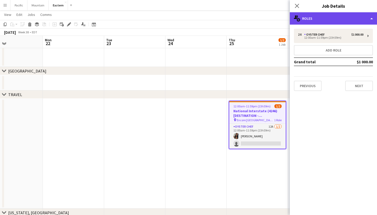
click at [335, 24] on div "multiple-users-add Roles" at bounding box center [332, 18] width 87 height 12
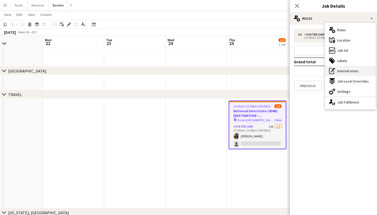
click at [350, 70] on span "Internal notes" at bounding box center [347, 71] width 21 height 5
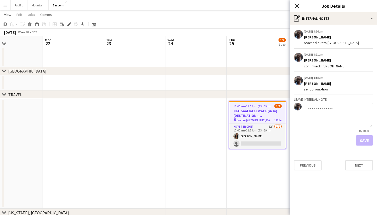
click at [298, 4] on icon "Close pop-in" at bounding box center [296, 5] width 5 height 5
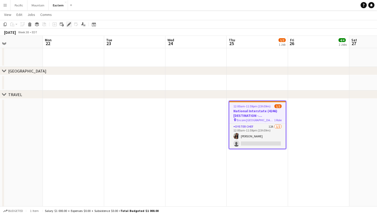
click at [68, 25] on icon at bounding box center [68, 24] width 3 height 3
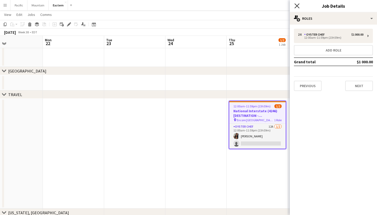
click at [298, 8] on icon at bounding box center [296, 5] width 5 height 5
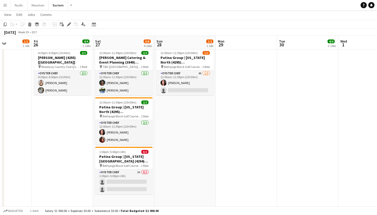
scroll to position [229, 0]
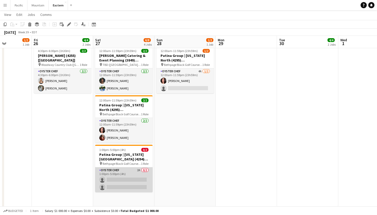
click at [142, 172] on app-card-role "Oyster Chef 2A 0/2 1:00pm-5:00pm (4h) single-neutral-actions single-neutral-act…" at bounding box center [123, 179] width 57 height 25
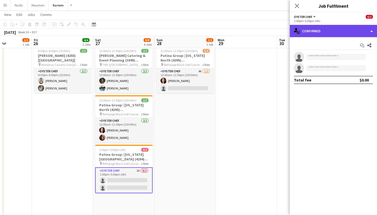
click at [356, 27] on div "single-neutral-actions-check-2 Confirmed" at bounding box center [332, 31] width 87 height 12
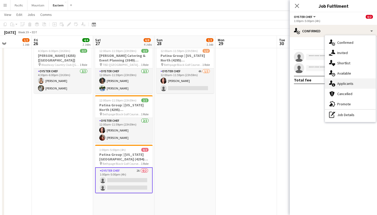
click at [354, 83] on div "single-neutral-actions-information Applicants" at bounding box center [350, 83] width 51 height 10
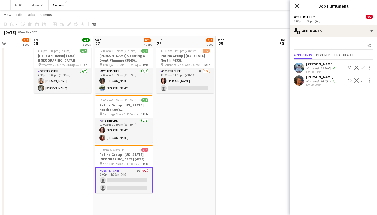
click at [299, 6] on icon "Close pop-in" at bounding box center [296, 5] width 5 height 5
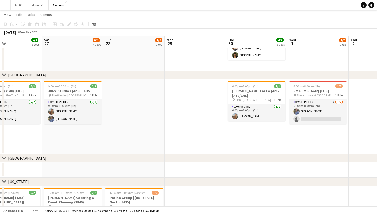
scroll to position [88, 0]
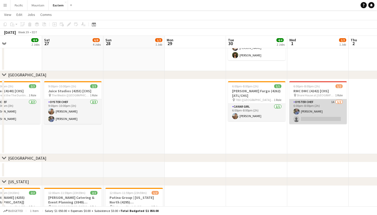
click at [339, 111] on app-card-role "Oyster Chef 1A 1/2 6:00pm-8:00pm (2h) Carey OQuinn single-neutral-actions" at bounding box center [317, 111] width 57 height 25
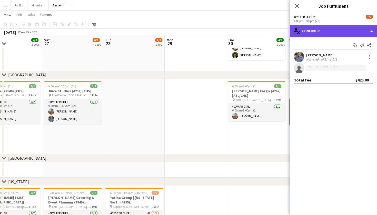
click at [343, 32] on div "single-neutral-actions-check-2 Confirmed" at bounding box center [332, 31] width 87 height 12
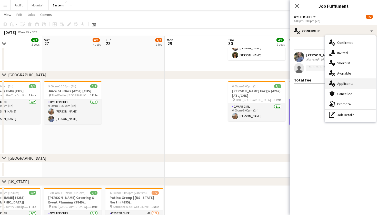
click at [350, 79] on div "single-neutral-actions-information Applicants" at bounding box center [350, 83] width 51 height 10
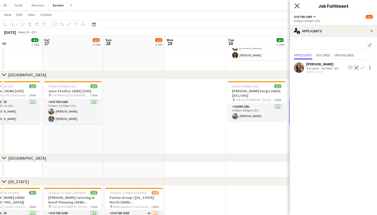
click at [297, 6] on icon at bounding box center [296, 5] width 5 height 5
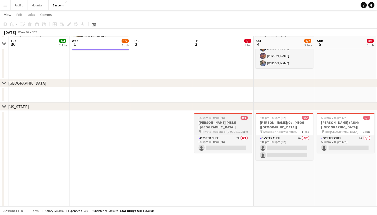
scroll to position [163, 0]
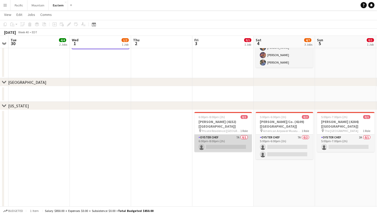
click at [231, 142] on app-card-role "Oyster Chef 7A 0/1 6:00pm-8:00pm (2h) single-neutral-actions" at bounding box center [222, 142] width 57 height 17
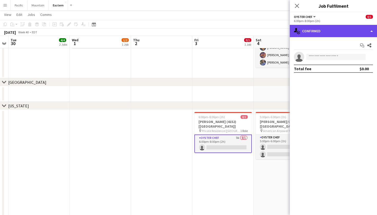
click at [330, 35] on div "single-neutral-actions-check-2 Confirmed" at bounding box center [332, 31] width 87 height 12
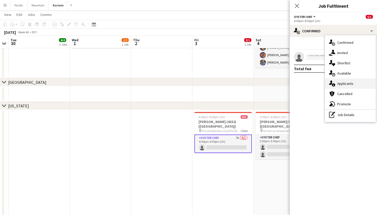
click at [343, 84] on span "Applicants" at bounding box center [345, 83] width 16 height 5
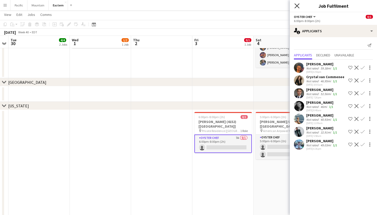
click at [298, 7] on icon "Close pop-in" at bounding box center [296, 5] width 5 height 5
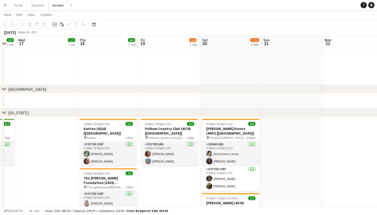
scroll to position [0, 0]
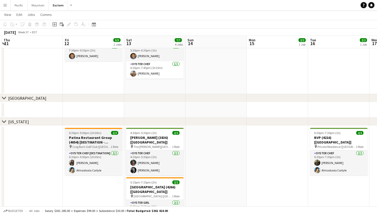
click at [112, 139] on h3 "Patina Restaurant Group (4054) [DESTINATION - East Aurora, NY]" at bounding box center [93, 139] width 57 height 9
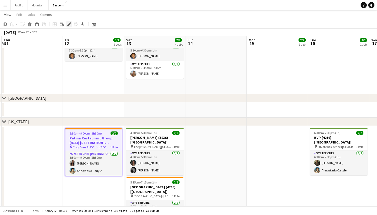
click at [68, 22] on icon "Edit" at bounding box center [69, 24] width 4 height 4
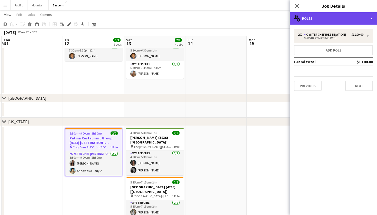
click at [318, 19] on div "multiple-users-add Roles" at bounding box center [332, 18] width 87 height 12
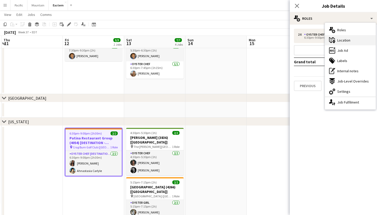
click at [348, 41] on span "Location" at bounding box center [343, 40] width 13 height 5
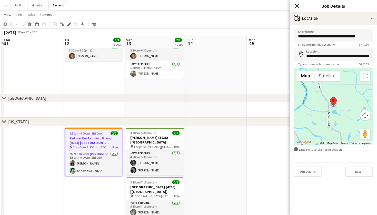
click at [296, 6] on icon at bounding box center [296, 5] width 5 height 5
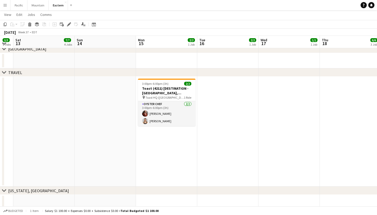
scroll to position [0, 214]
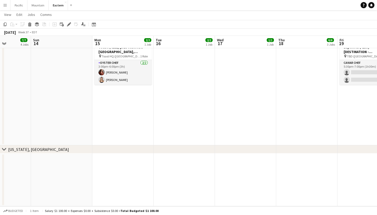
click at [3, 3] on button "Menu" at bounding box center [5, 5] width 10 height 10
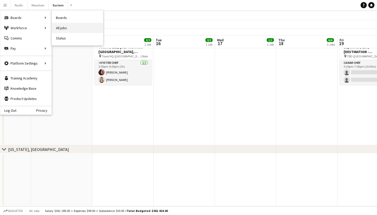
click at [61, 28] on link "All jobs" at bounding box center [77, 28] width 51 height 10
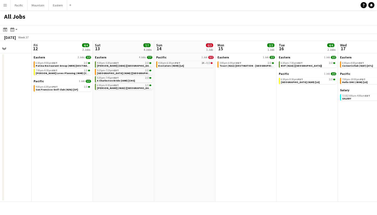
scroll to position [0, 154]
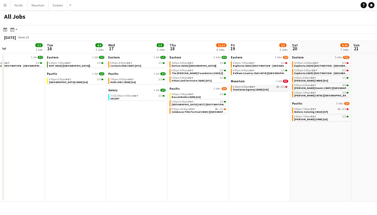
click at [267, 87] on div "6:30pm-8:30pm MDT 2A • 0/1" at bounding box center [260, 87] width 54 height 3
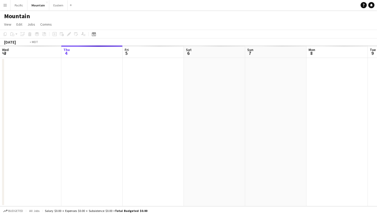
scroll to position [0, 176]
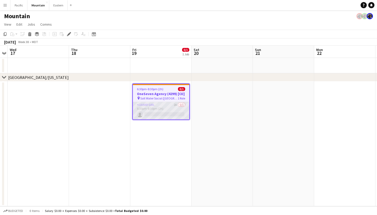
click at [147, 113] on app-card-role "Caviar Girl 2A 0/1 6:30pm-8:30pm (2h) single-neutral-actions" at bounding box center [161, 110] width 56 height 17
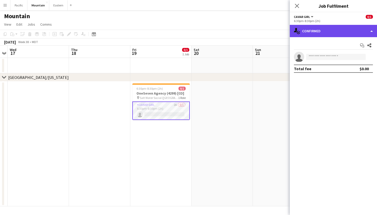
click at [351, 31] on div "single-neutral-actions-check-2 Confirmed" at bounding box center [332, 31] width 87 height 12
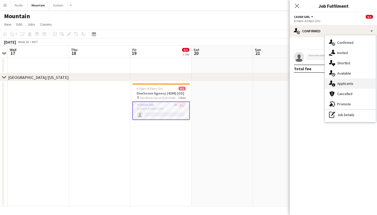
click at [356, 83] on div "single-neutral-actions-information Applicants" at bounding box center [350, 83] width 51 height 10
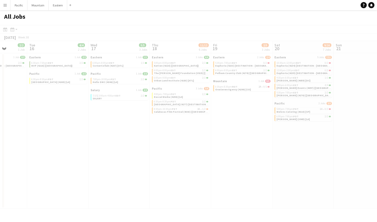
scroll to position [0, 158]
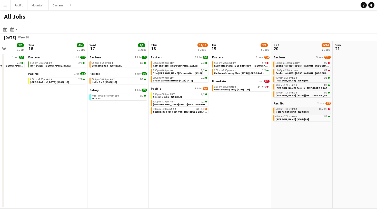
click at [308, 110] on div "5:00pm-7:00pm PDT 1A • 0/3" at bounding box center [302, 109] width 54 height 3
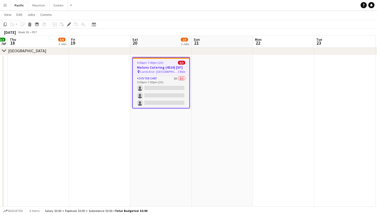
scroll to position [268, 0]
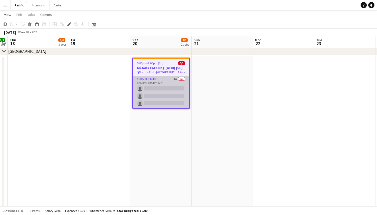
click at [172, 95] on app-card-role "Oyster Chef 1A 0/3 5:00pm-7:00pm (2h) single-neutral-actions single-neutral-act…" at bounding box center [161, 92] width 56 height 32
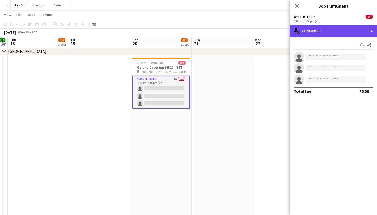
click at [346, 32] on div "single-neutral-actions-check-2 Confirmed" at bounding box center [332, 31] width 87 height 12
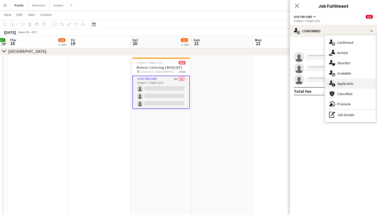
click at [345, 85] on span "Applicants" at bounding box center [345, 83] width 16 height 5
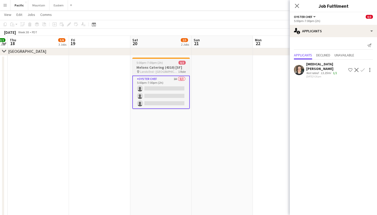
click at [180, 70] on span "1 Role" at bounding box center [181, 72] width 7 height 4
click at [160, 66] on h3 "Melons Catering (4310) [SF]" at bounding box center [160, 67] width 57 height 5
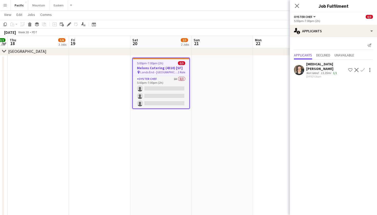
click at [166, 66] on h3 "Melons Catering (4310) [SF]" at bounding box center [161, 68] width 56 height 5
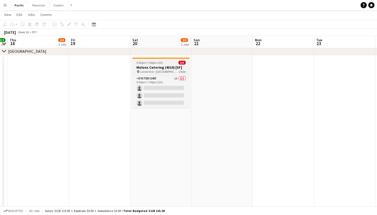
click at [173, 66] on h3 "Melons Catering (4310) [SF]" at bounding box center [160, 67] width 57 height 5
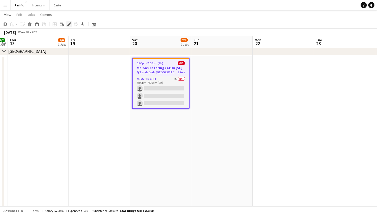
click at [69, 24] on icon at bounding box center [68, 24] width 3 height 3
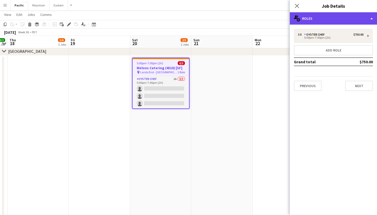
click at [305, 17] on div "multiple-users-add Roles" at bounding box center [332, 18] width 87 height 12
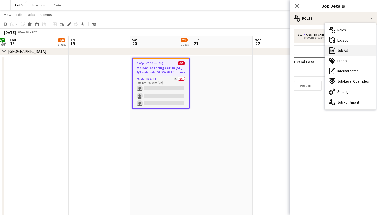
click at [344, 52] on span "Job Ad" at bounding box center [342, 50] width 11 height 5
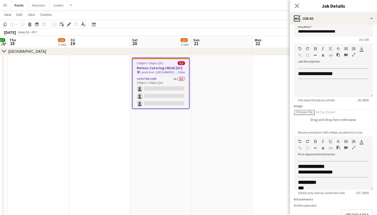
scroll to position [0, 0]
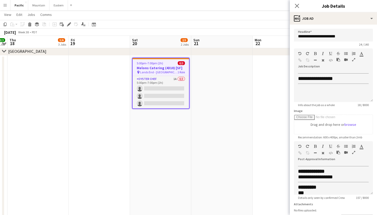
click at [335, 12] on div "Close pop-in Job Details" at bounding box center [332, 6] width 87 height 12
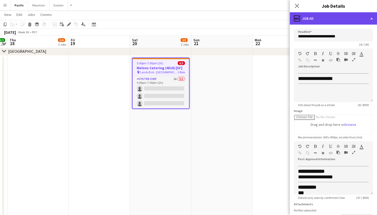
click at [335, 20] on div "ads-window Job Ad" at bounding box center [332, 18] width 87 height 12
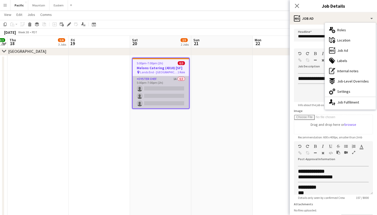
click at [184, 87] on app-card-role "Oyster Chef 1A 0/3 5:00pm-7:00pm (2h) single-neutral-actions single-neutral-act…" at bounding box center [160, 92] width 56 height 32
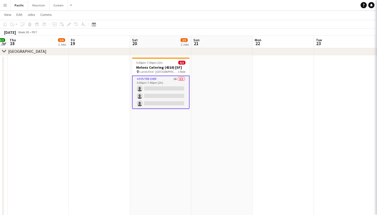
scroll to position [0, 176]
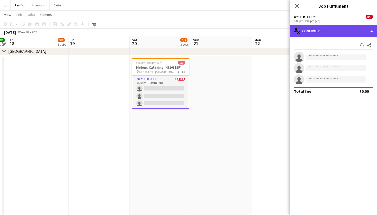
click at [351, 31] on div "single-neutral-actions-check-2 Confirmed" at bounding box center [332, 31] width 87 height 12
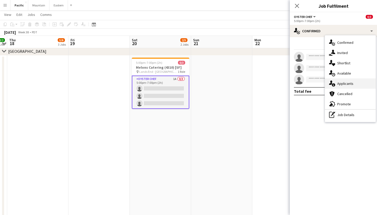
click at [353, 85] on div "single-neutral-actions-information Applicants" at bounding box center [350, 83] width 51 height 10
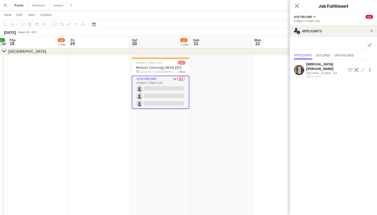
click at [300, 66] on app-user-avatar at bounding box center [299, 70] width 10 height 10
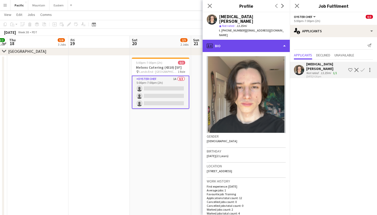
click at [241, 40] on div "profile Bio" at bounding box center [245, 46] width 87 height 12
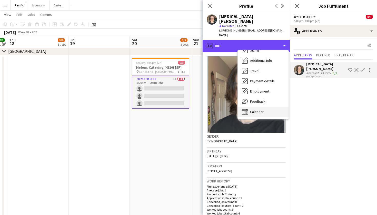
scroll to position [38, 0]
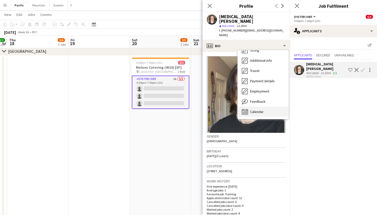
click at [258, 109] on span "Calendar" at bounding box center [257, 111] width 14 height 5
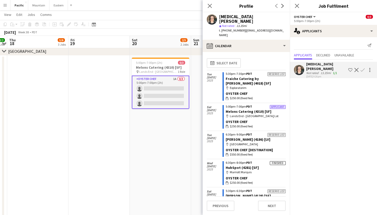
scroll to position [0, 0]
click at [211, 8] on icon "Close pop-in" at bounding box center [209, 5] width 5 height 5
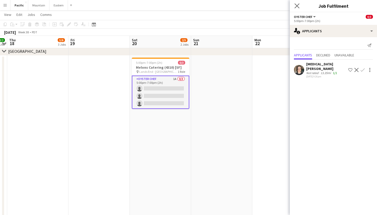
click at [295, 3] on app-icon "Close pop-in" at bounding box center [296, 5] width 7 height 7
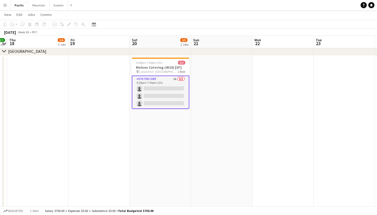
click at [178, 89] on app-card-role "Oyster Chef 1A 0/3 5:00pm-7:00pm (2h) single-neutral-actions single-neutral-act…" at bounding box center [160, 92] width 57 height 33
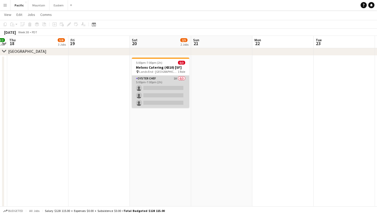
click at [178, 89] on app-card-role "Oyster Chef 1A 0/3 5:00pm-7:00pm (2h) single-neutral-actions single-neutral-act…" at bounding box center [160, 92] width 57 height 32
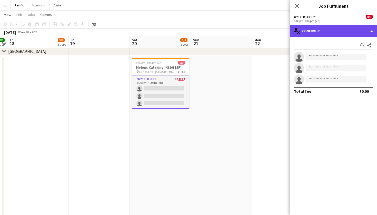
click at [333, 29] on div "single-neutral-actions-check-2 Confirmed" at bounding box center [332, 31] width 87 height 12
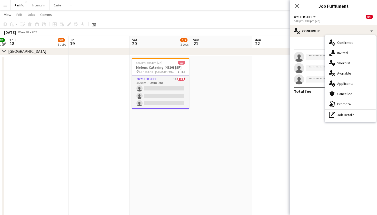
click at [152, 76] on app-card-role "Oyster Chef 1A 0/3 5:00pm-7:00pm (2h) single-neutral-actions single-neutral-act…" at bounding box center [160, 92] width 57 height 33
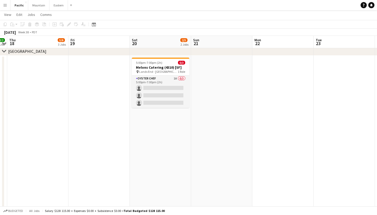
click at [161, 66] on h3 "Melons Catering (4310) [SF]" at bounding box center [160, 67] width 57 height 5
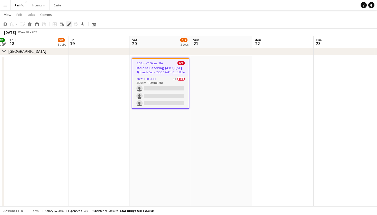
click at [69, 24] on icon at bounding box center [68, 24] width 3 height 3
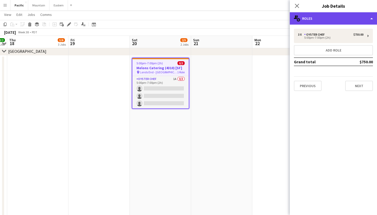
click at [361, 16] on div "multiple-users-add Roles" at bounding box center [332, 18] width 87 height 12
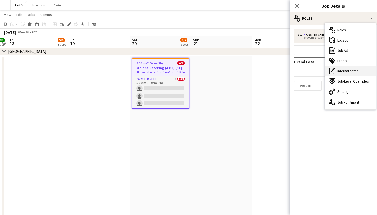
click at [359, 72] on div "pen-write Internal notes" at bounding box center [350, 71] width 51 height 10
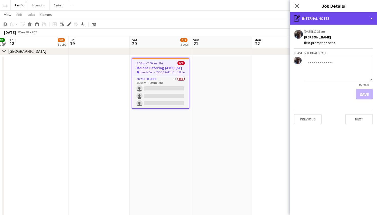
click at [337, 21] on div "pen-write Internal notes" at bounding box center [332, 18] width 87 height 12
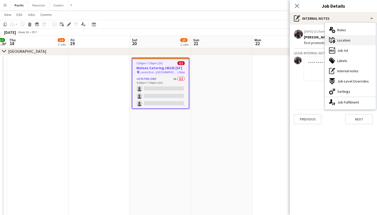
click at [341, 44] on div "maps-pin-1 Location" at bounding box center [350, 40] width 51 height 10
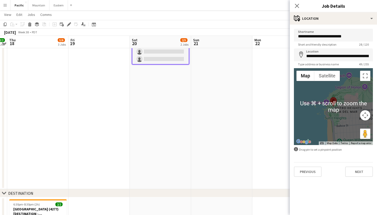
scroll to position [312, 0]
click at [299, 8] on app-icon "Close pop-in" at bounding box center [296, 5] width 7 height 7
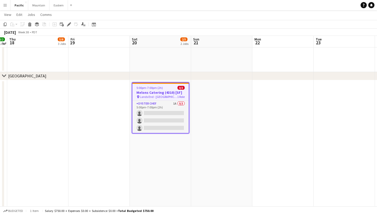
scroll to position [243, 0]
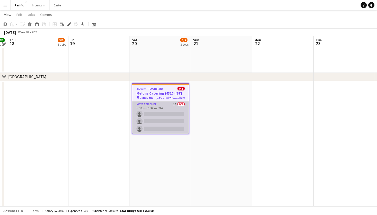
click at [169, 117] on app-card-role "Oyster Chef 1A 0/3 5:00pm-7:00pm (2h) single-neutral-actions single-neutral-act…" at bounding box center [160, 117] width 56 height 32
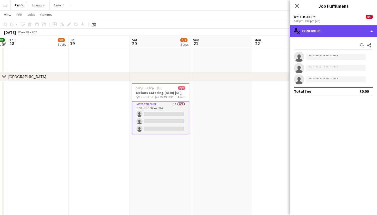
click at [337, 32] on div "single-neutral-actions-check-2 Confirmed" at bounding box center [332, 31] width 87 height 12
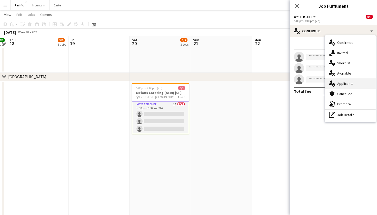
click at [362, 82] on div "single-neutral-actions-information Applicants" at bounding box center [350, 83] width 51 height 10
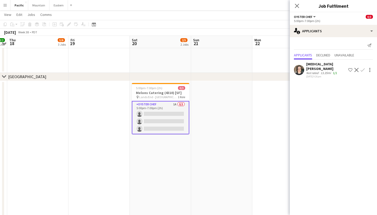
click at [363, 68] on app-icon "Confirm" at bounding box center [362, 70] width 4 height 4
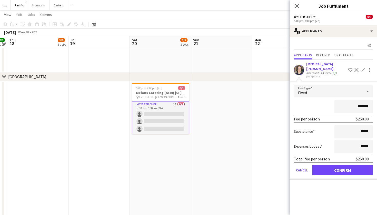
click at [335, 165] on button "Confirm" at bounding box center [342, 170] width 61 height 10
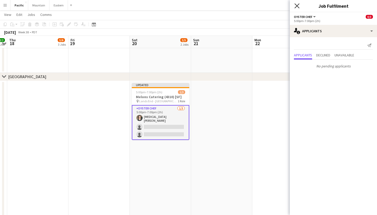
click at [296, 6] on icon at bounding box center [296, 5] width 5 height 5
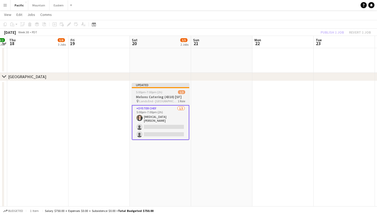
click at [171, 99] on span "Lands End - Main Parking Lot" at bounding box center [158, 101] width 38 height 4
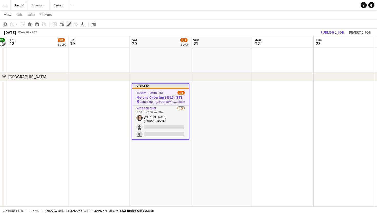
click at [70, 23] on icon at bounding box center [68, 24] width 3 height 3
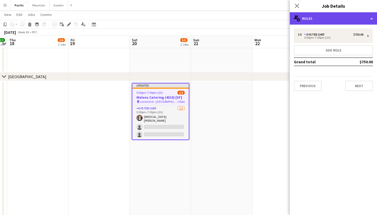
click at [354, 22] on div "multiple-users-add Roles" at bounding box center [332, 18] width 87 height 12
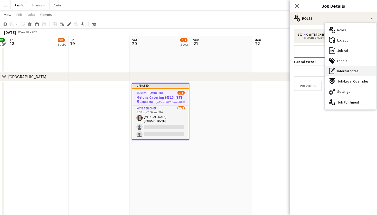
click at [359, 73] on div "pen-write Internal notes" at bounding box center [350, 71] width 51 height 10
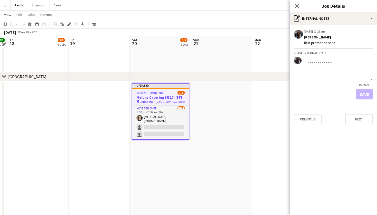
click at [323, 64] on textarea at bounding box center [337, 69] width 69 height 24
type textarea "**********"
click at [364, 95] on button "Save" at bounding box center [364, 94] width 17 height 10
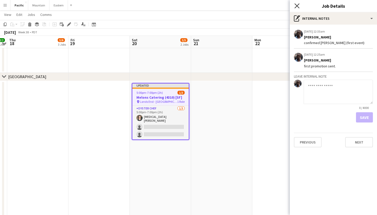
click at [298, 5] on icon "Close pop-in" at bounding box center [296, 5] width 5 height 5
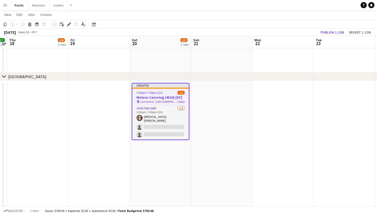
click at [183, 95] on h3 "Melons Catering (4310) [SF]" at bounding box center [160, 97] width 56 height 5
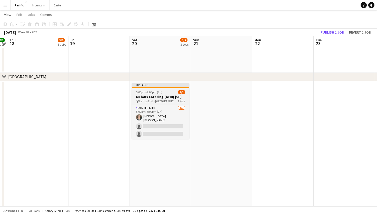
click at [183, 95] on h3 "Melons Catering (4310) [SF]" at bounding box center [160, 97] width 57 height 5
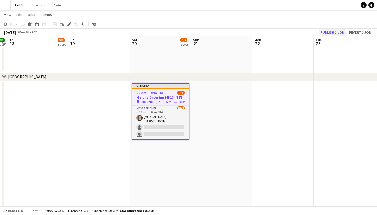
click at [335, 29] on button "Publish 1 job" at bounding box center [331, 32] width 27 height 7
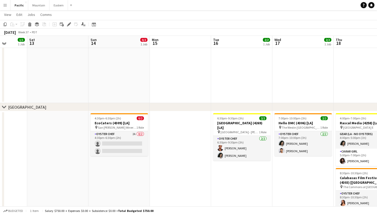
scroll to position [67, 0]
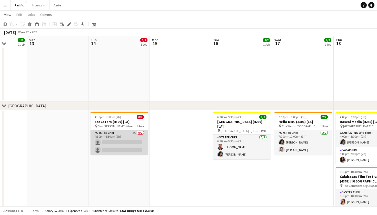
click at [129, 135] on app-card-role "Oyster Chef 2A 0/2 4:30pm-6:30pm (2h) single-neutral-actions single-neutral-act…" at bounding box center [118, 142] width 57 height 25
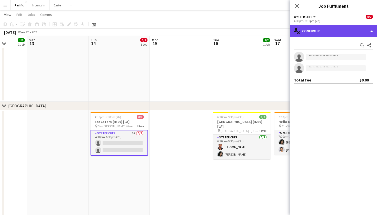
click at [339, 31] on div "single-neutral-actions-check-2 Confirmed" at bounding box center [332, 31] width 87 height 12
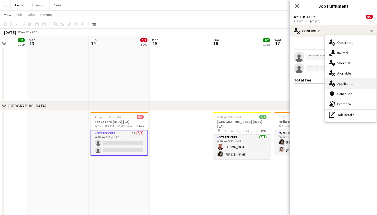
click at [365, 81] on div "single-neutral-actions-information Applicants" at bounding box center [350, 83] width 51 height 10
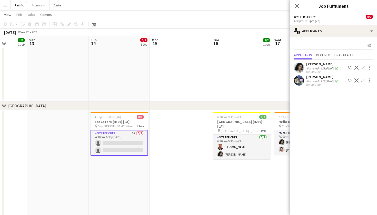
click at [190, 141] on app-date-cell at bounding box center [180, 179] width 61 height 138
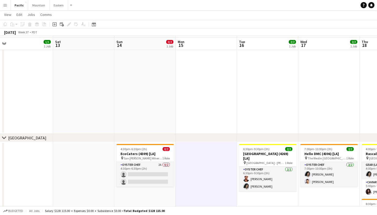
scroll to position [39, 0]
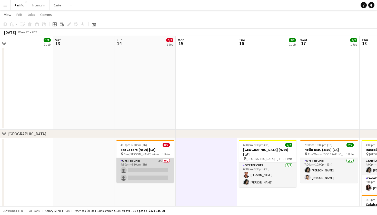
click at [134, 168] on app-card-role "Oyster Chef 2A 0/2 4:30pm-6:30pm (2h) single-neutral-actions single-neutral-act…" at bounding box center [144, 170] width 57 height 25
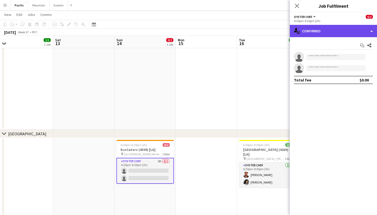
click at [350, 30] on div "single-neutral-actions-check-2 Confirmed" at bounding box center [332, 31] width 87 height 12
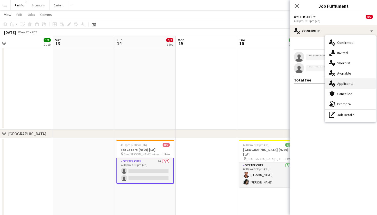
click at [351, 81] on div "single-neutral-actions-information Applicants" at bounding box center [350, 83] width 51 height 10
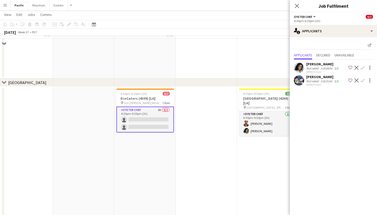
scroll to position [95, 0]
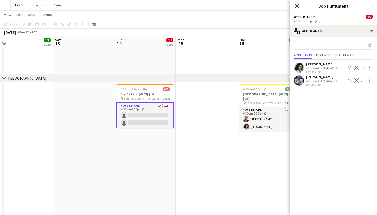
click at [298, 5] on icon at bounding box center [296, 5] width 5 height 5
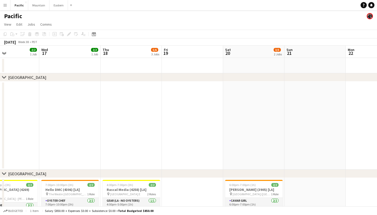
scroll to position [0, 0]
click at [4, 6] on app-icon "Menu" at bounding box center [5, 5] width 4 height 4
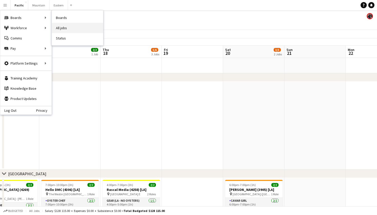
click at [69, 27] on link "All jobs" at bounding box center [77, 28] width 51 height 10
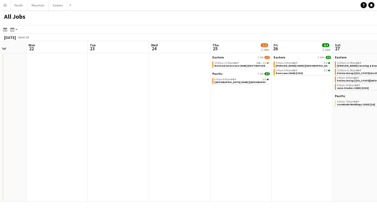
scroll to position [0, 175]
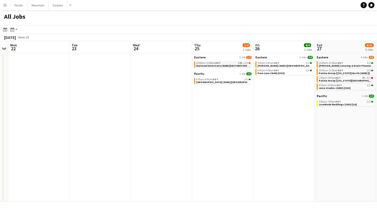
click at [242, 66] on span "National Interstate (4246) [DESTINATION - [GEOGRAPHIC_DATA], [GEOGRAPHIC_DATA]]" at bounding box center [249, 65] width 107 height 3
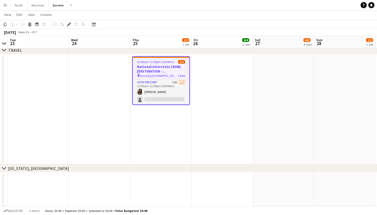
scroll to position [482, 0]
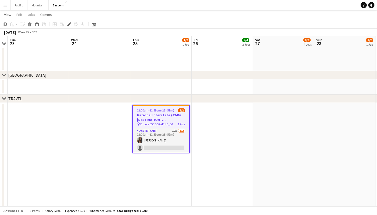
click at [169, 120] on h3 "National Interstate (4246) [DESTINATION - [GEOGRAPHIC_DATA], [GEOGRAPHIC_DATA]]" at bounding box center [161, 117] width 56 height 9
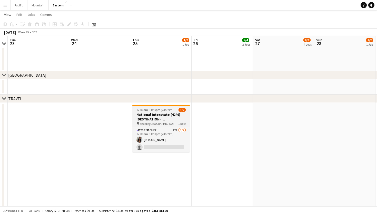
click at [157, 109] on span "12:00am-11:59pm (23h59m)" at bounding box center [154, 110] width 37 height 4
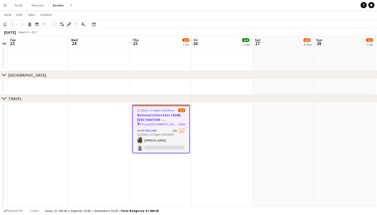
click at [70, 25] on icon "Edit" at bounding box center [69, 24] width 4 height 4
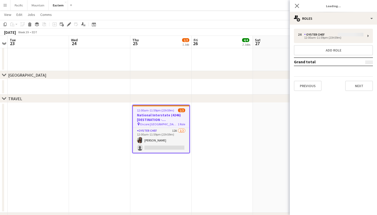
type input "**********"
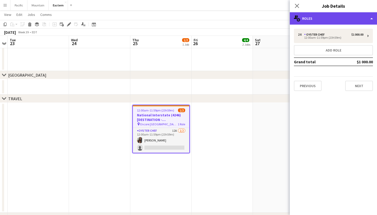
click at [359, 20] on div "multiple-users-add Roles" at bounding box center [332, 18] width 87 height 12
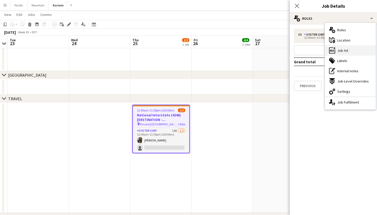
click at [355, 49] on div "ads-window Job Ad" at bounding box center [350, 50] width 51 height 10
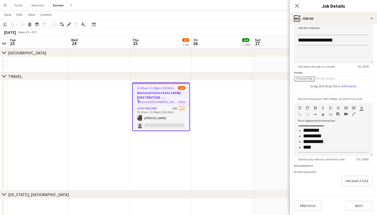
scroll to position [519, 0]
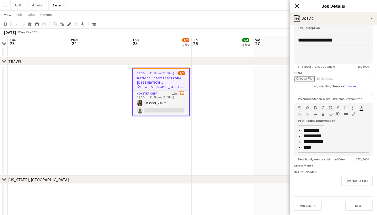
click at [297, 5] on icon "Close pop-in" at bounding box center [296, 5] width 5 height 5
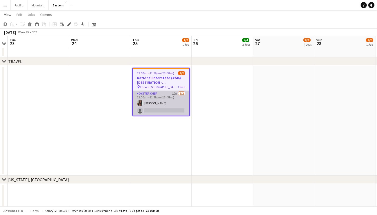
click at [159, 99] on app-card-role "Oyster Chef 12A [DATE] 12:00am-11:59pm (23h59m) [PERSON_NAME] single-neutral-ac…" at bounding box center [161, 103] width 56 height 25
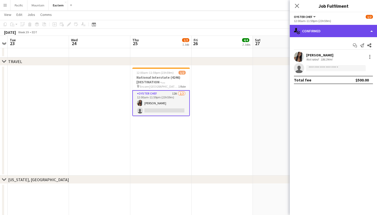
click at [321, 34] on div "single-neutral-actions-check-2 Confirmed" at bounding box center [332, 31] width 87 height 12
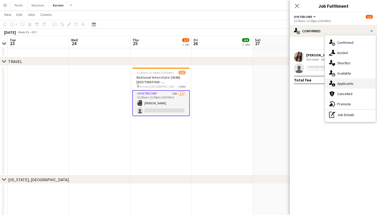
click at [337, 85] on span "Applicants" at bounding box center [345, 83] width 16 height 5
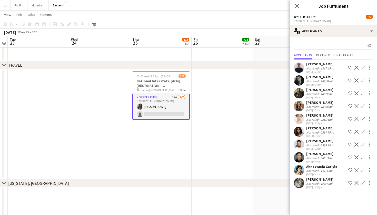
scroll to position [514, 0]
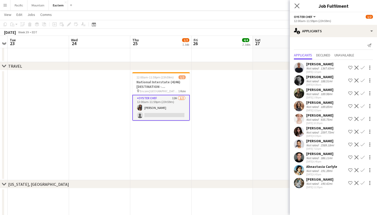
click at [297, 8] on app-icon "Close pop-in" at bounding box center [296, 5] width 7 height 7
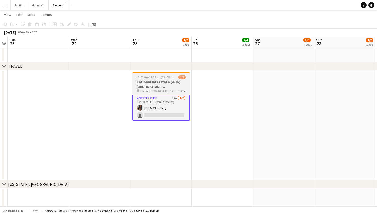
click at [150, 77] on span "12:00am-11:59pm (23h59m)" at bounding box center [154, 77] width 37 height 4
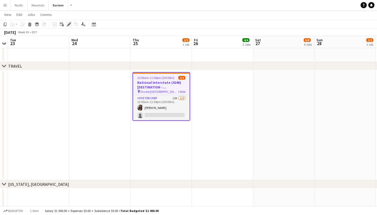
click at [69, 24] on icon at bounding box center [68, 24] width 3 height 3
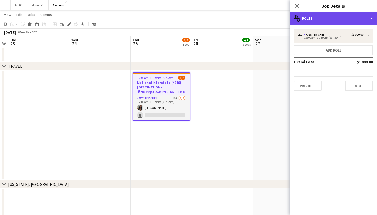
click at [350, 20] on div "multiple-users-add Roles" at bounding box center [332, 18] width 87 height 12
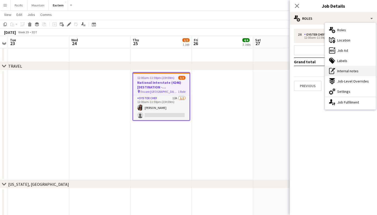
click at [356, 72] on span "Internal notes" at bounding box center [347, 71] width 21 height 5
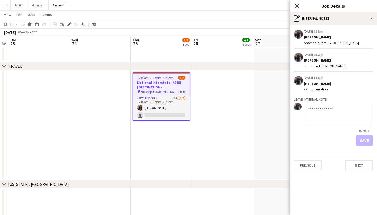
click at [296, 6] on icon "Close pop-in" at bounding box center [296, 5] width 5 height 5
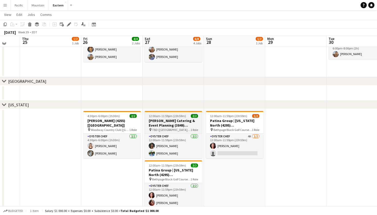
scroll to position [147, 0]
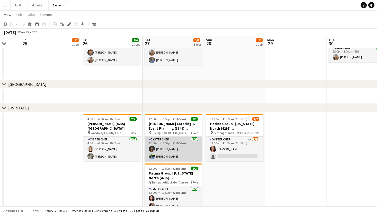
click at [186, 146] on app-card-role "Oyster Chef [DATE] 12:00am-11:59pm (23h59m) [PERSON_NAME] [PERSON_NAME]" at bounding box center [172, 149] width 57 height 25
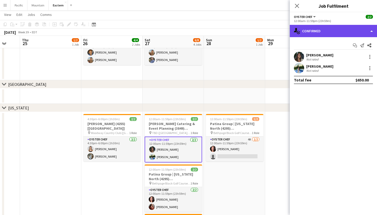
click at [361, 32] on div "single-neutral-actions-check-2 Confirmed" at bounding box center [332, 31] width 87 height 12
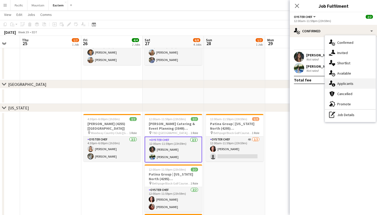
click at [347, 85] on span "Applicants" at bounding box center [345, 83] width 16 height 5
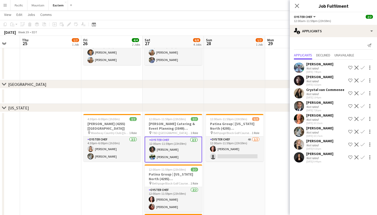
click at [301, 144] on app-user-avatar at bounding box center [299, 144] width 10 height 10
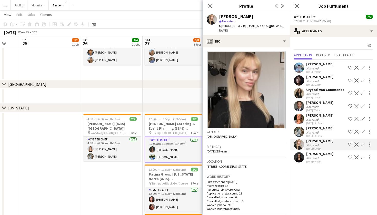
drag, startPoint x: 224, startPoint y: 26, endPoint x: 239, endPoint y: 27, distance: 15.7
click at [239, 27] on span "t. [PHONE_NUMBER]" at bounding box center [232, 26] width 27 height 4
copy span "3473933336"
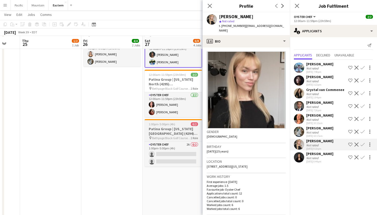
scroll to position [242, 0]
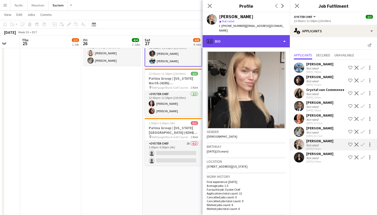
click at [260, 38] on div "profile Bio" at bounding box center [245, 41] width 87 height 12
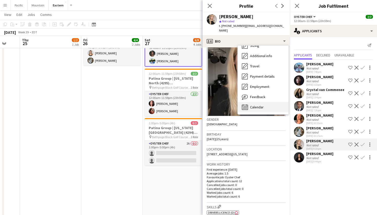
scroll to position [38, 0]
click at [262, 102] on div "Calendar Calendar" at bounding box center [262, 107] width 51 height 10
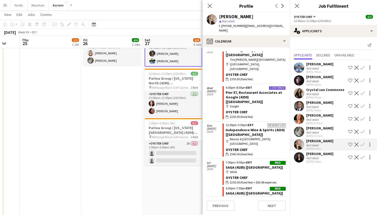
scroll to position [218, 0]
click at [212, 8] on icon at bounding box center [209, 5] width 5 height 5
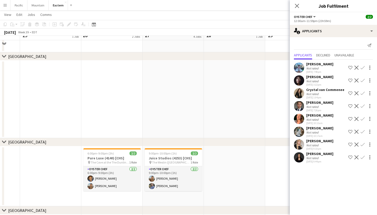
scroll to position [0, 0]
